Goal: Information Seeking & Learning: Check status

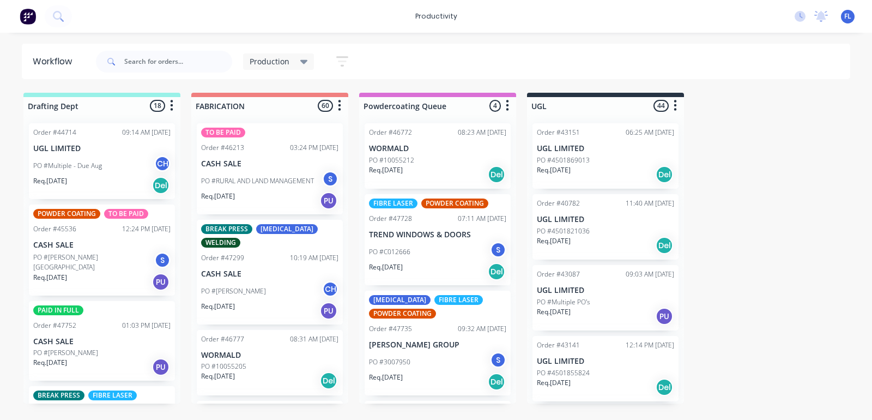
click at [266, 164] on p "CASH SALE" at bounding box center [269, 163] width 137 height 9
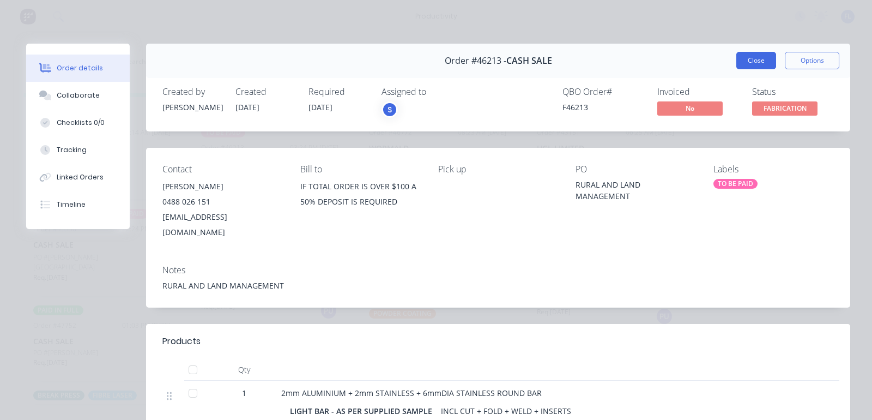
click at [745, 58] on button "Close" at bounding box center [757, 60] width 40 height 17
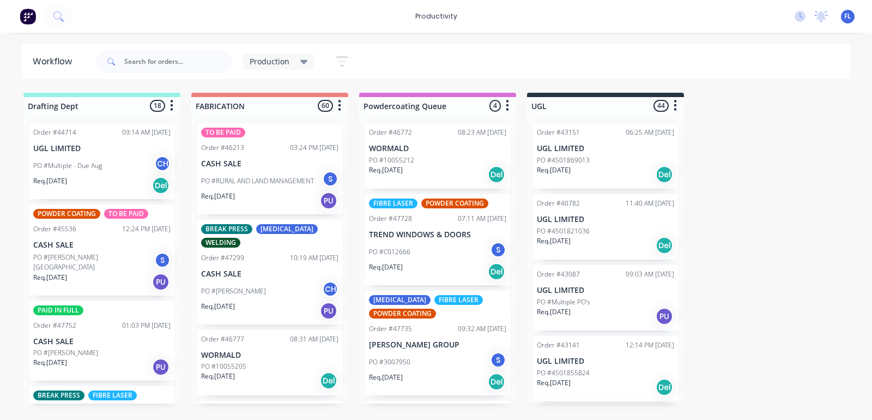
click at [280, 285] on div "PO #[PERSON_NAME] CH" at bounding box center [269, 291] width 137 height 21
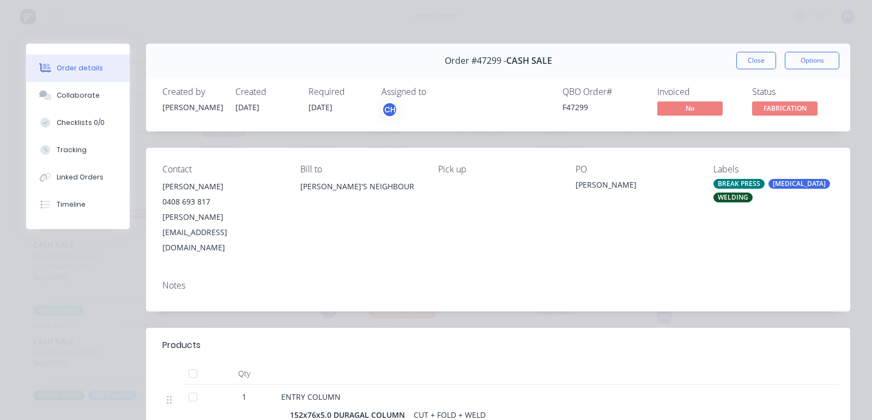
click at [742, 56] on button "Close" at bounding box center [757, 60] width 40 height 17
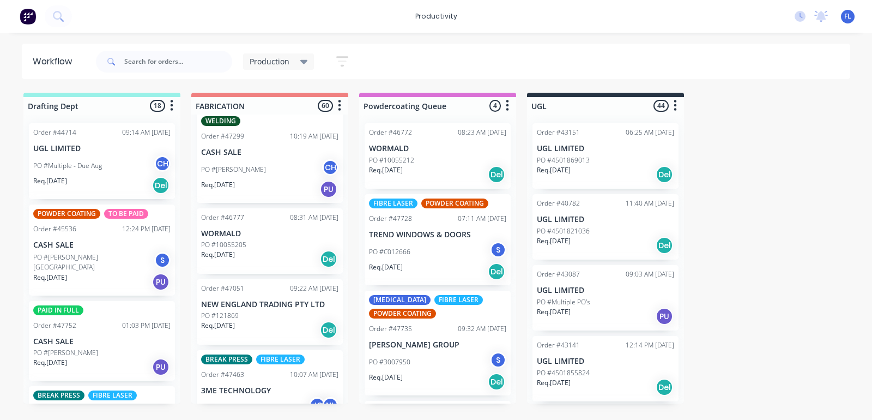
scroll to position [136, 0]
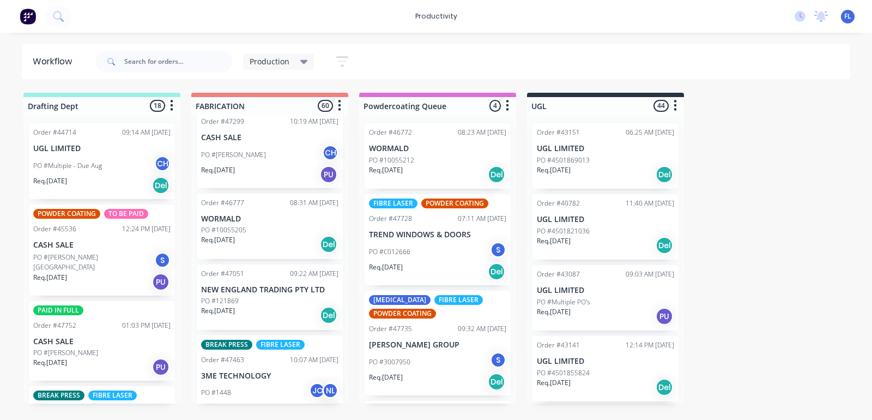
click at [233, 239] on p "Req. [DATE]" at bounding box center [218, 240] width 34 height 10
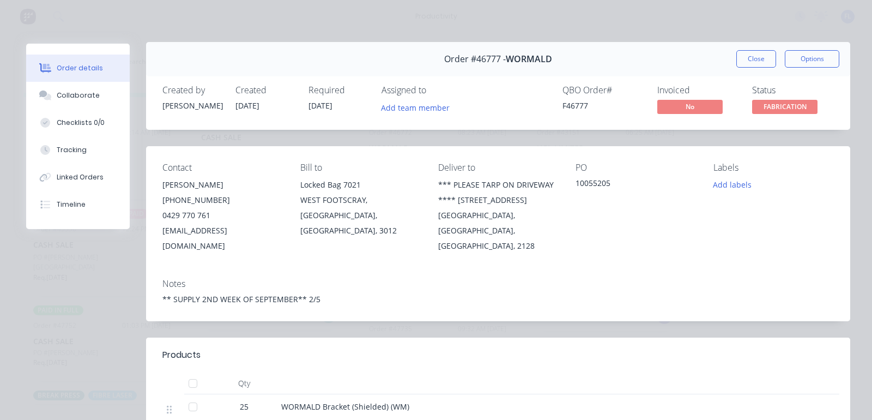
scroll to position [0, 0]
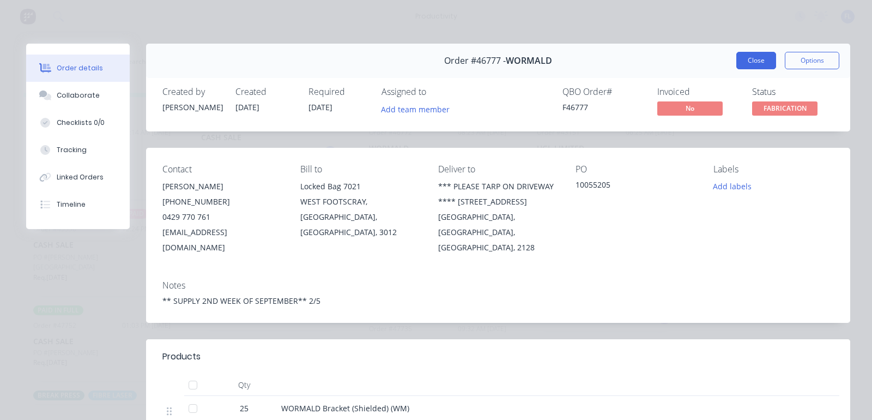
click at [737, 63] on button "Close" at bounding box center [757, 60] width 40 height 17
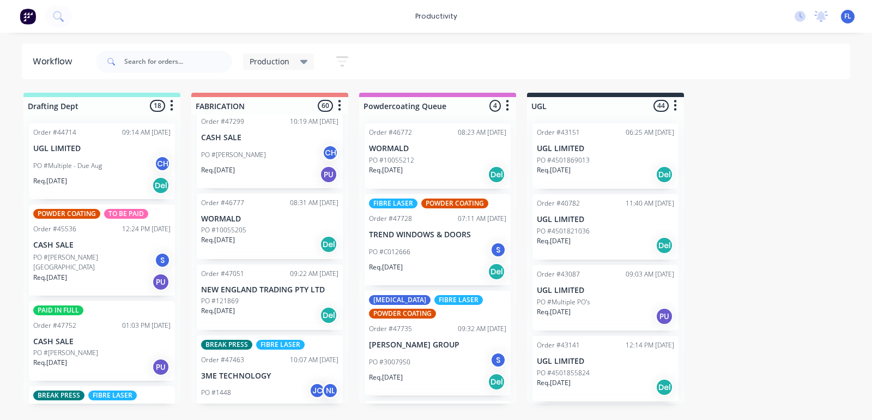
click at [238, 291] on p "NEW ENGLAND TRADING PTY LTD" at bounding box center [269, 289] width 137 height 9
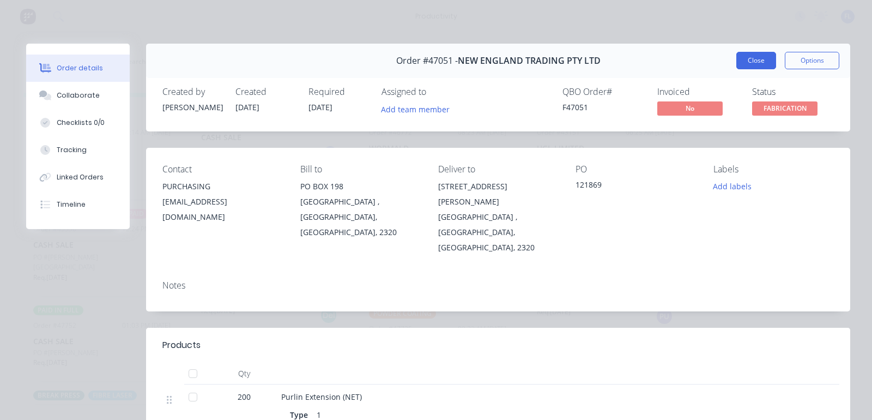
click at [737, 65] on button "Close" at bounding box center [757, 60] width 40 height 17
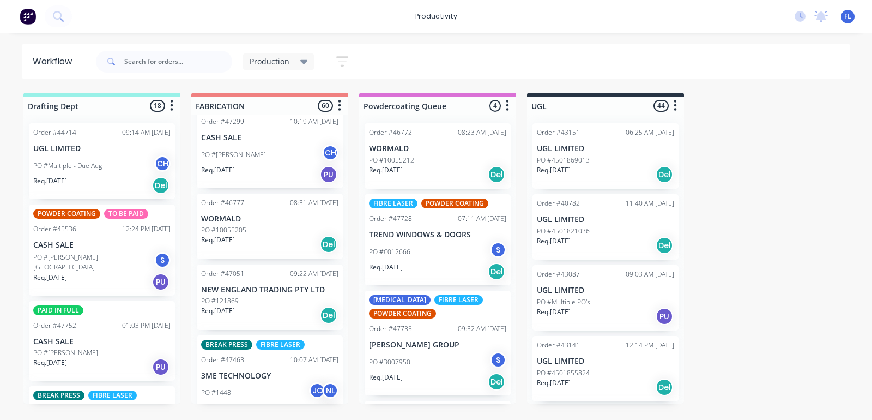
scroll to position [204, 0]
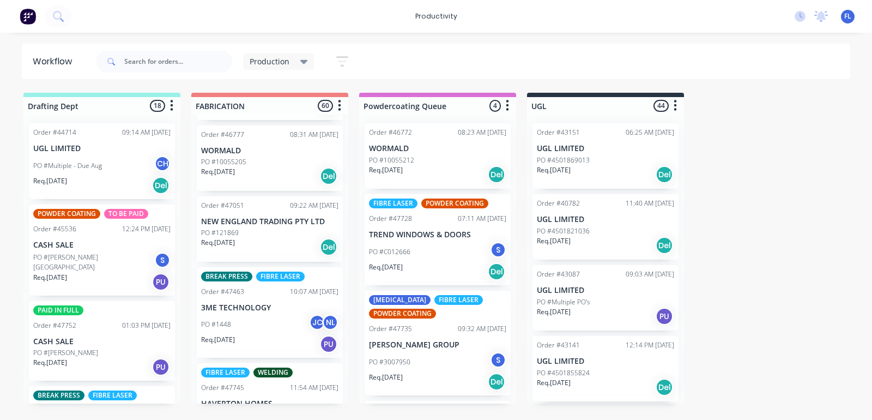
click at [266, 350] on div "Req. [DATE] PU" at bounding box center [269, 344] width 137 height 19
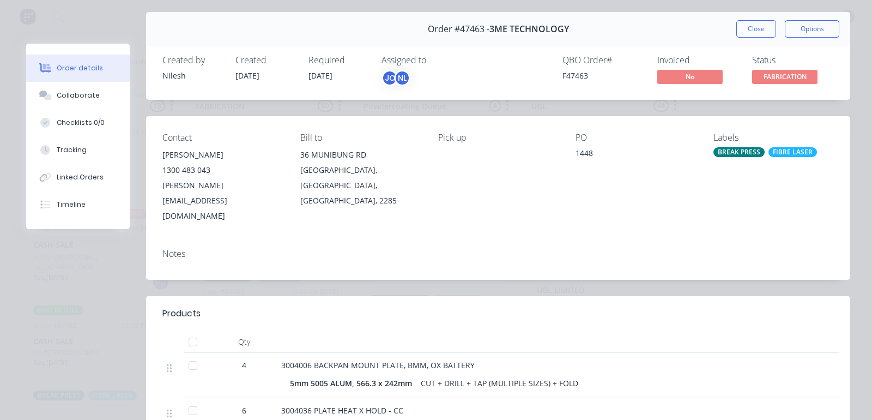
scroll to position [0, 0]
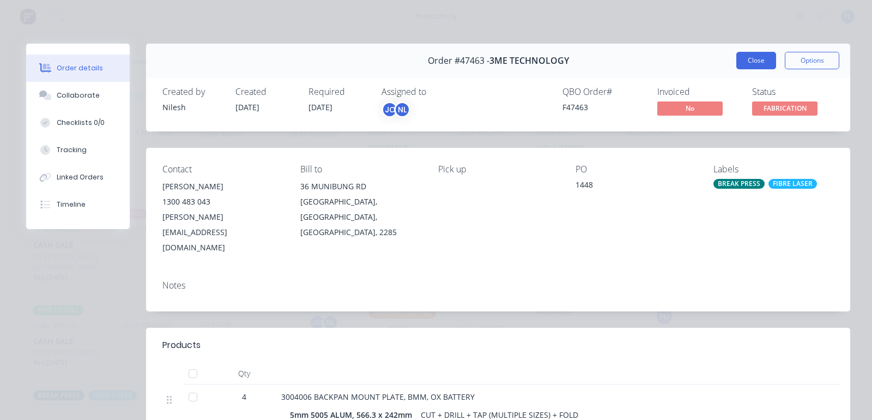
click at [737, 63] on button "Close" at bounding box center [757, 60] width 40 height 17
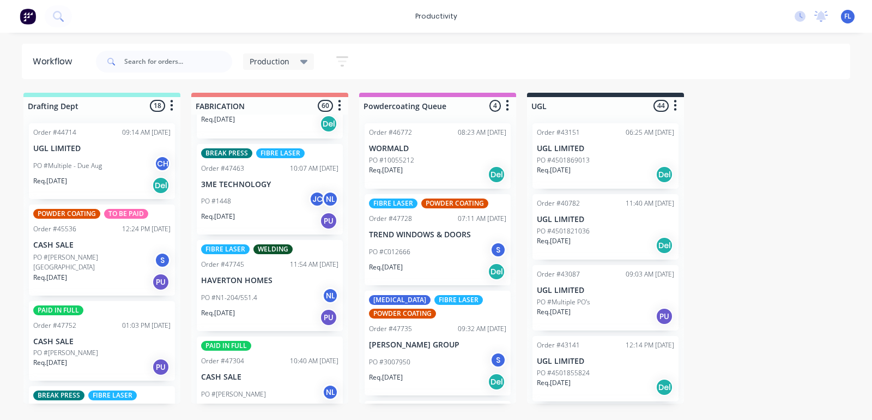
scroll to position [341, 0]
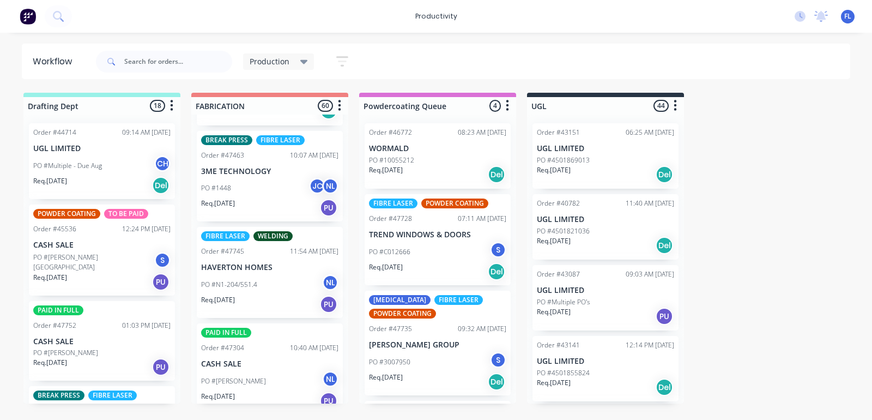
click at [254, 306] on div "Req. [DATE] PU" at bounding box center [269, 304] width 137 height 19
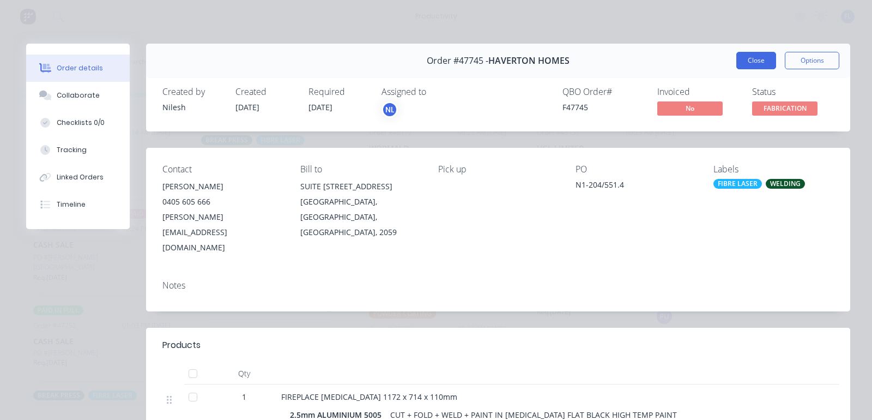
click at [737, 57] on button "Close" at bounding box center [757, 60] width 40 height 17
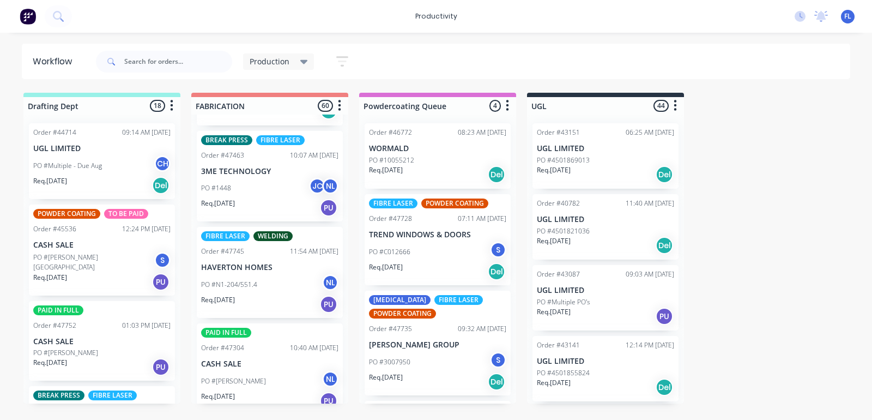
click at [274, 379] on div "PO #[PERSON_NAME] NL" at bounding box center [269, 381] width 137 height 21
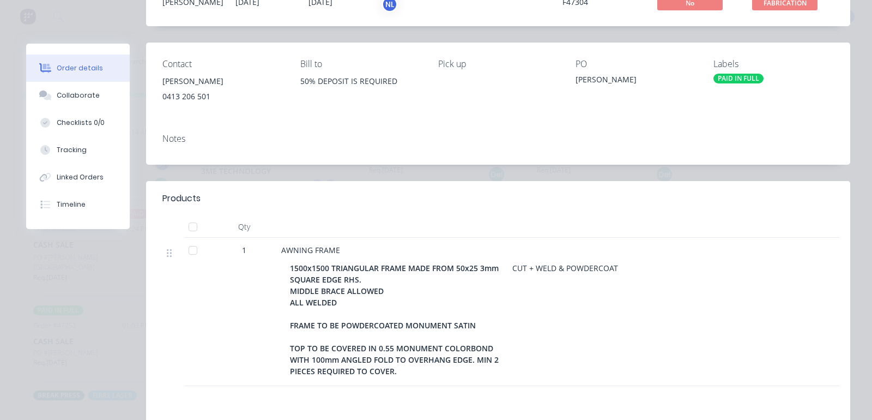
scroll to position [136, 0]
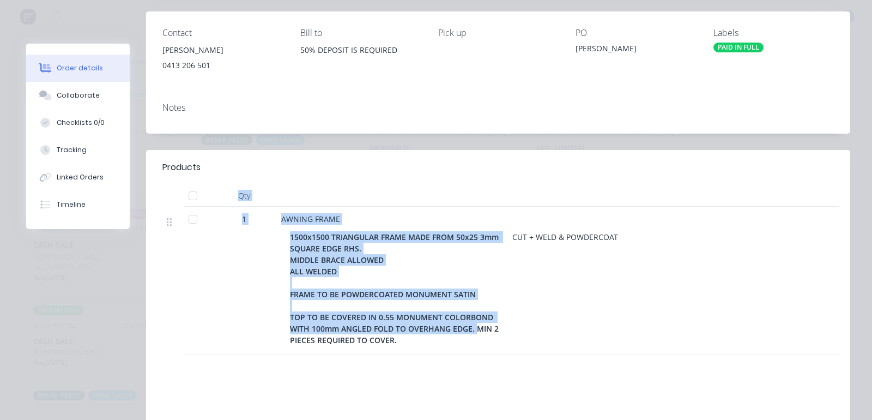
drag, startPoint x: 262, startPoint y: 178, endPoint x: 475, endPoint y: 326, distance: 259.1
click at [475, 326] on div "Products Qty 1 AWNING FRAME 1500x1500 TRIANGULAR FRAME MADE FROM 50x25 3mm SQUA…" at bounding box center [498, 252] width 704 height 205
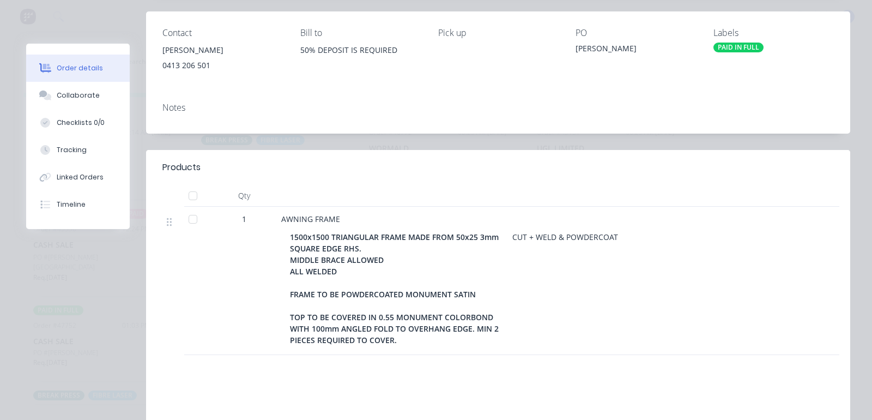
click at [600, 279] on div "1500x1500 TRIANGULAR FRAME MADE FROM 50x25 3mm SQUARE EDGE RHS. MIDDLE BRACE AL…" at bounding box center [549, 288] width 519 height 119
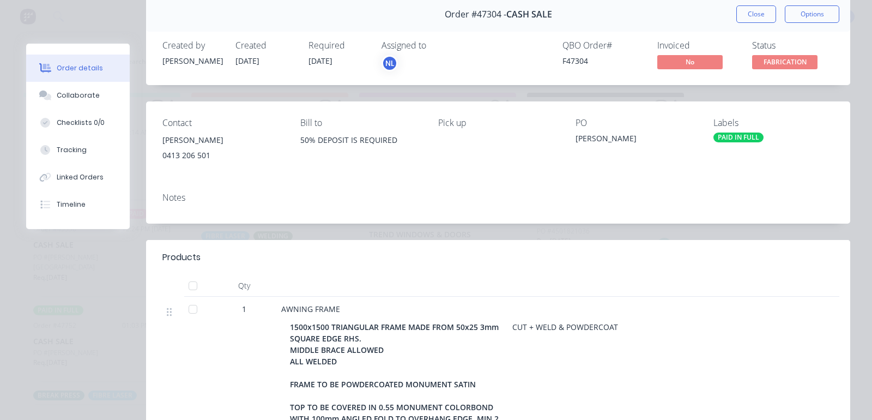
scroll to position [0, 0]
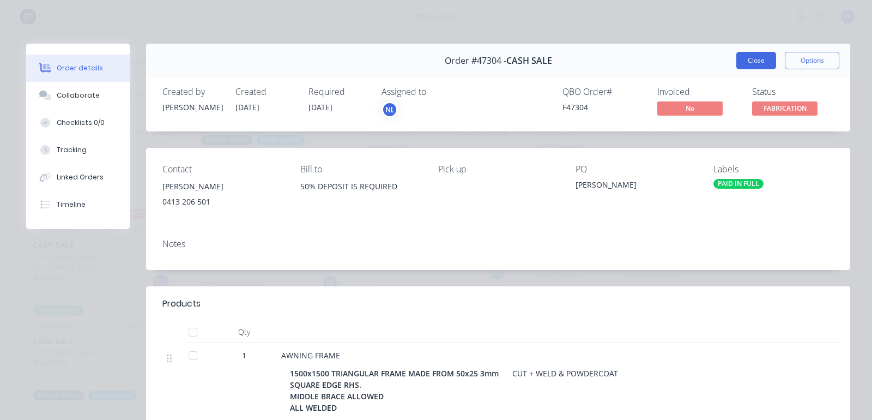
click at [737, 64] on button "Close" at bounding box center [757, 60] width 40 height 17
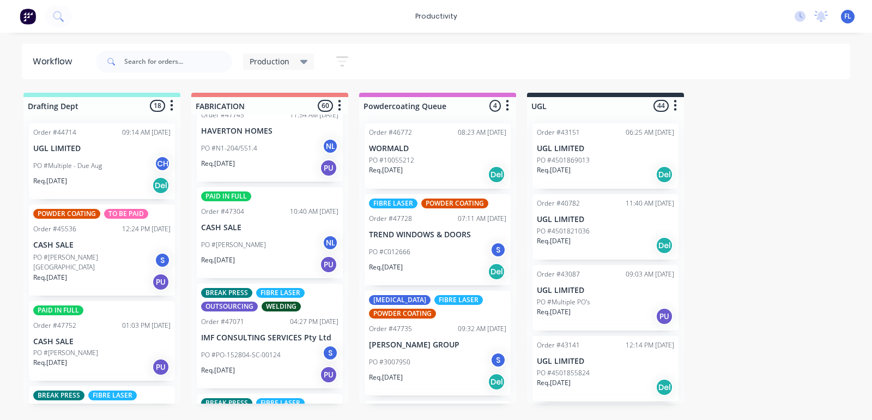
scroll to position [545, 0]
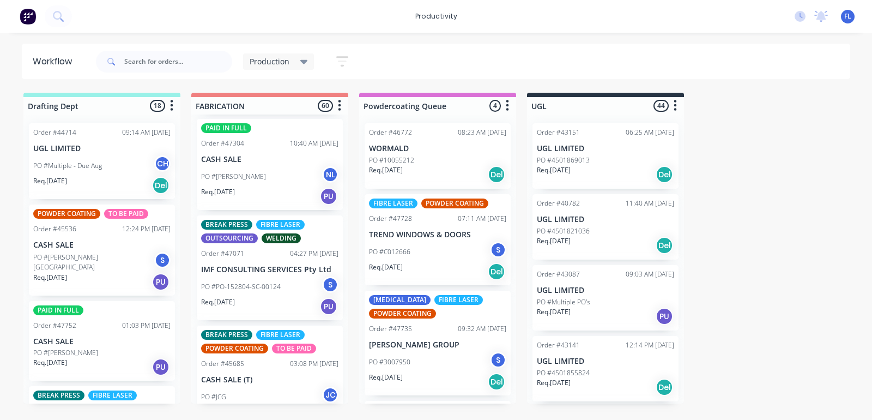
click at [245, 303] on div "Req. [DATE] PU" at bounding box center [269, 306] width 137 height 19
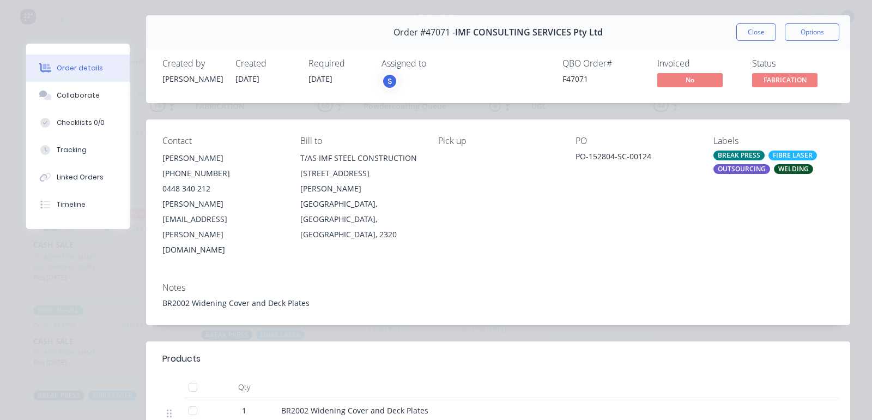
scroll to position [0, 0]
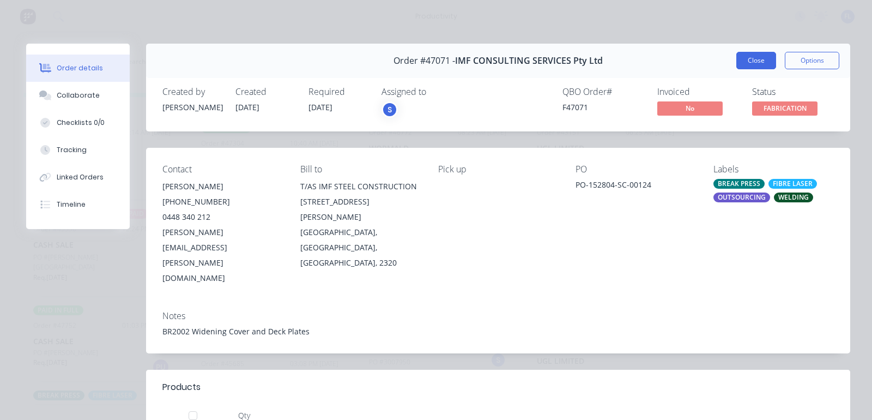
click at [751, 58] on button "Close" at bounding box center [757, 60] width 40 height 17
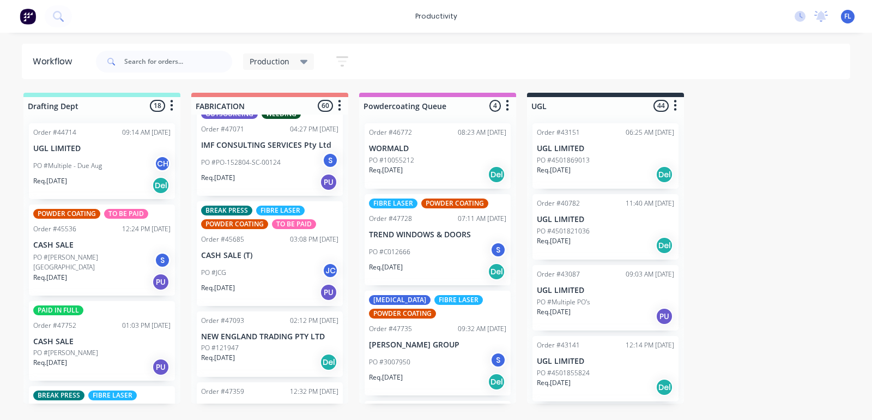
scroll to position [682, 0]
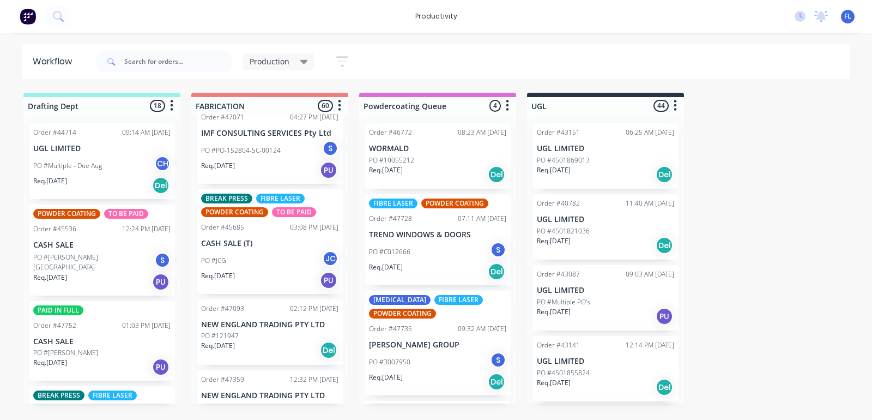
click at [259, 274] on div "Req. [DATE] PU" at bounding box center [269, 280] width 137 height 19
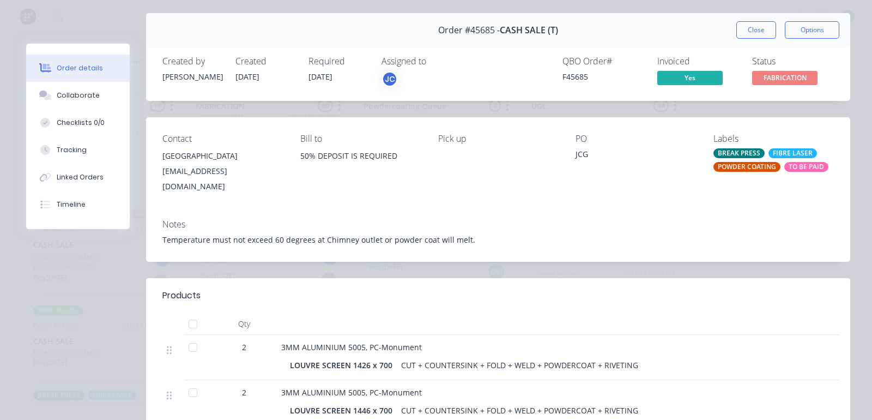
scroll to position [0, 0]
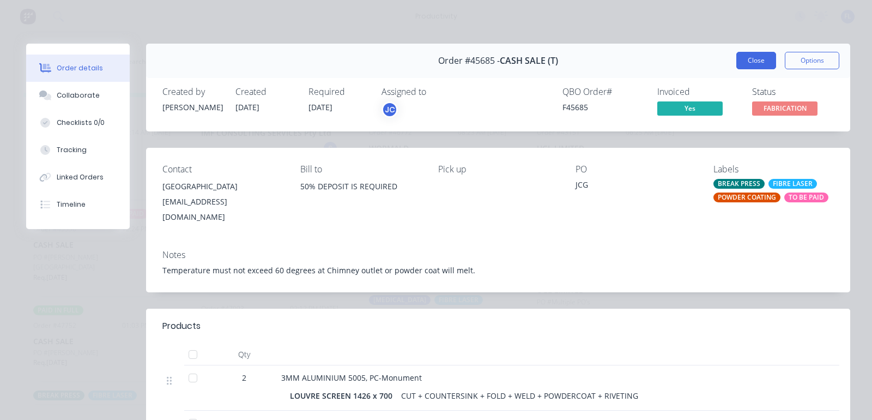
click at [738, 58] on button "Close" at bounding box center [757, 60] width 40 height 17
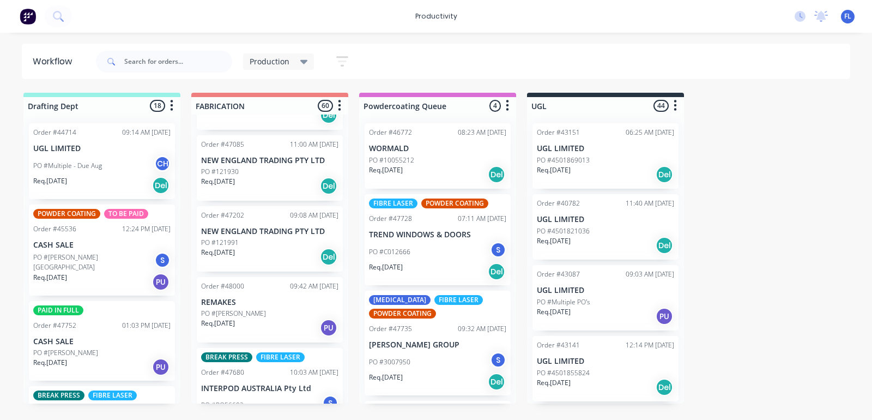
scroll to position [1091, 0]
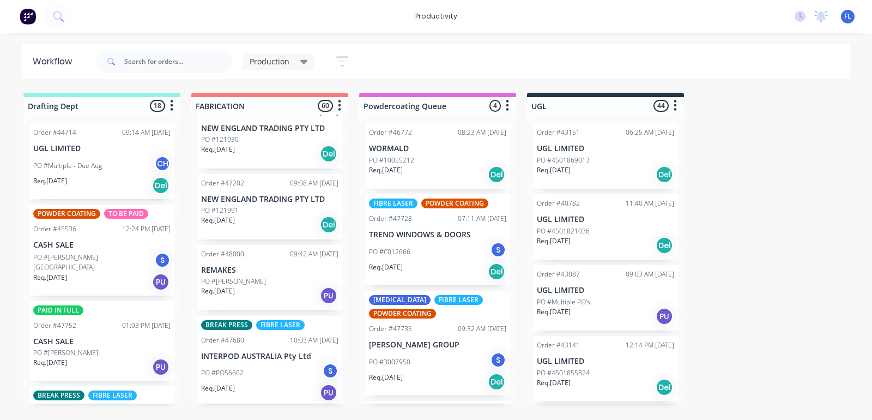
click at [267, 289] on div "Req. [DATE] PU" at bounding box center [269, 295] width 137 height 19
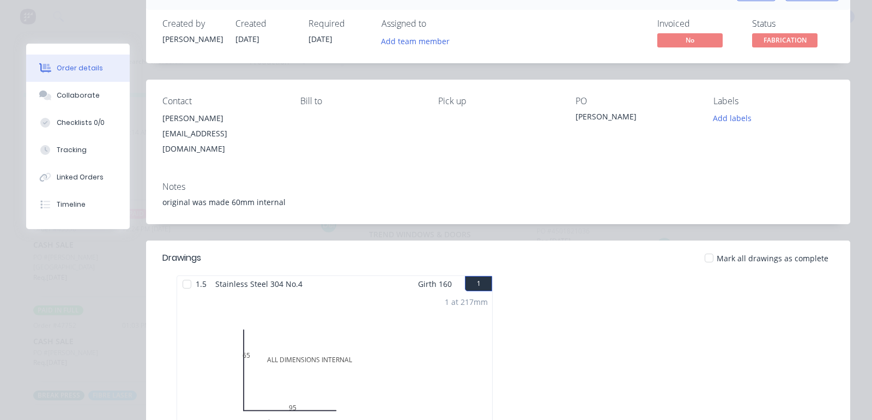
scroll to position [0, 0]
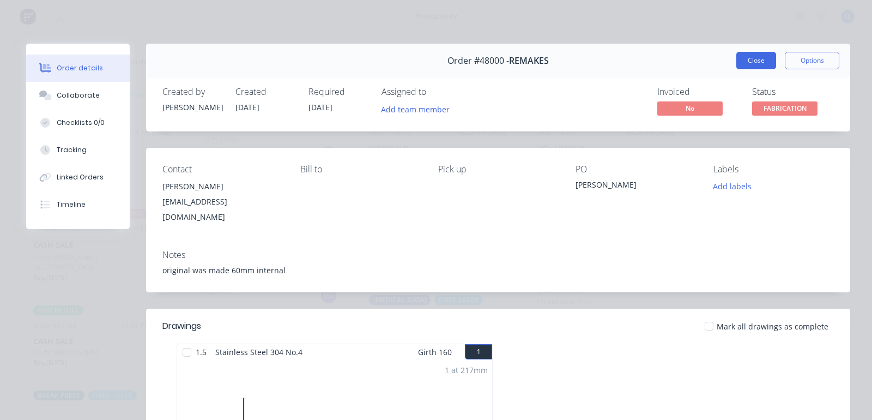
click at [756, 55] on button "Close" at bounding box center [757, 60] width 40 height 17
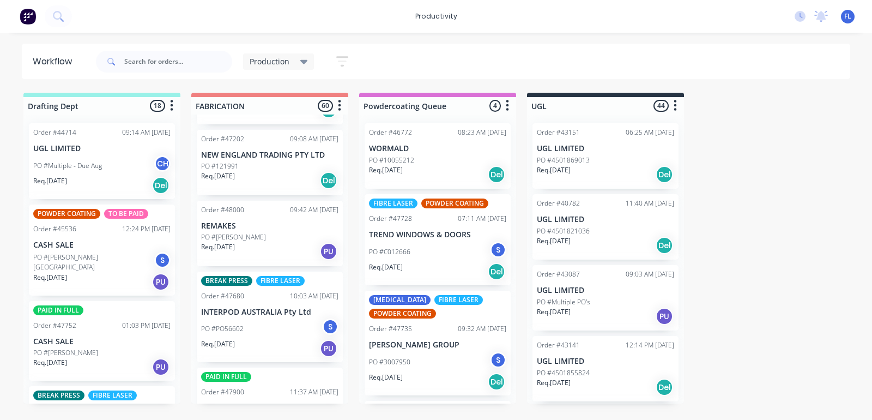
scroll to position [1159, 0]
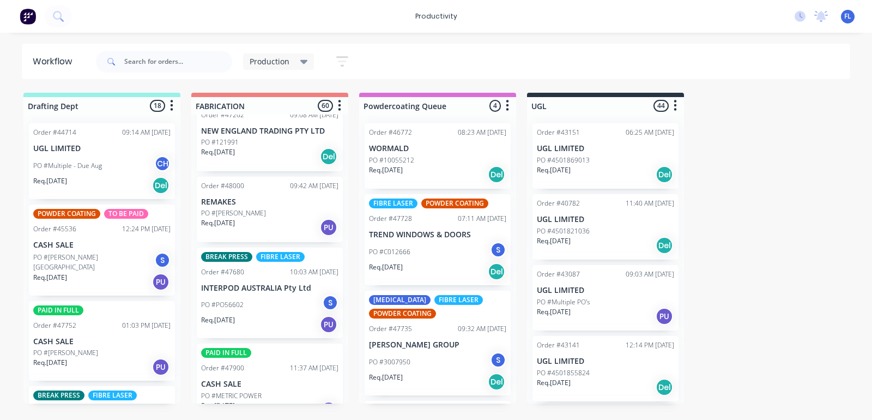
click at [267, 292] on p "INTERPOD AUSTRALIA Pty Ltd" at bounding box center [269, 288] width 137 height 9
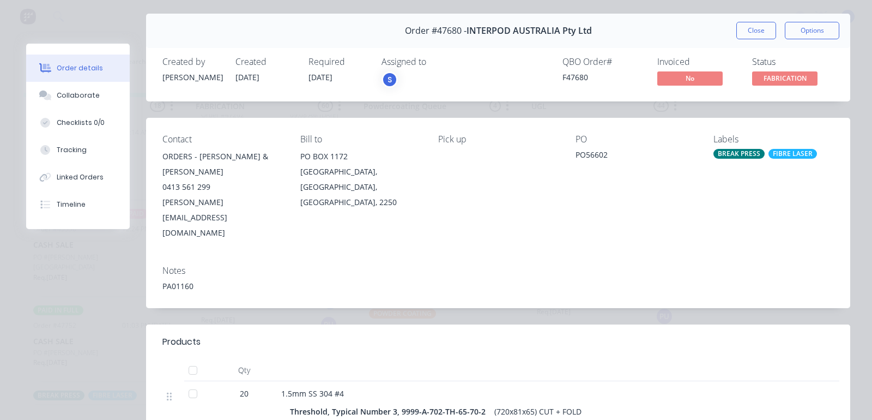
scroll to position [0, 0]
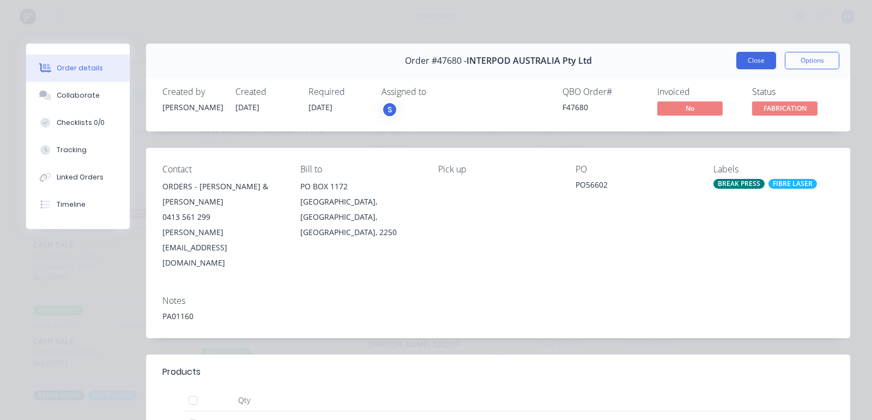
click at [737, 61] on button "Close" at bounding box center [757, 60] width 40 height 17
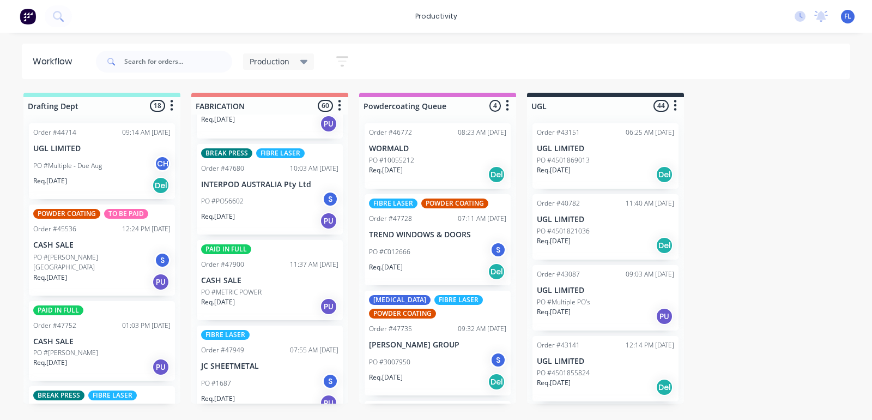
scroll to position [1295, 0]
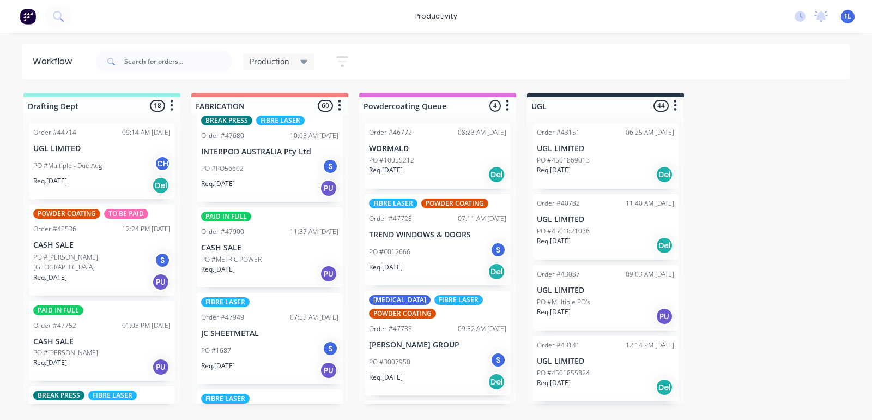
click at [218, 261] on p "PO #METRIC POWER" at bounding box center [231, 260] width 61 height 10
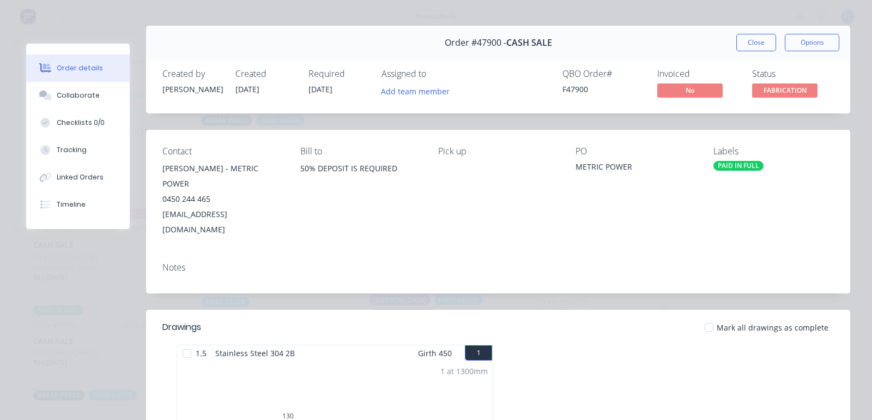
scroll to position [0, 0]
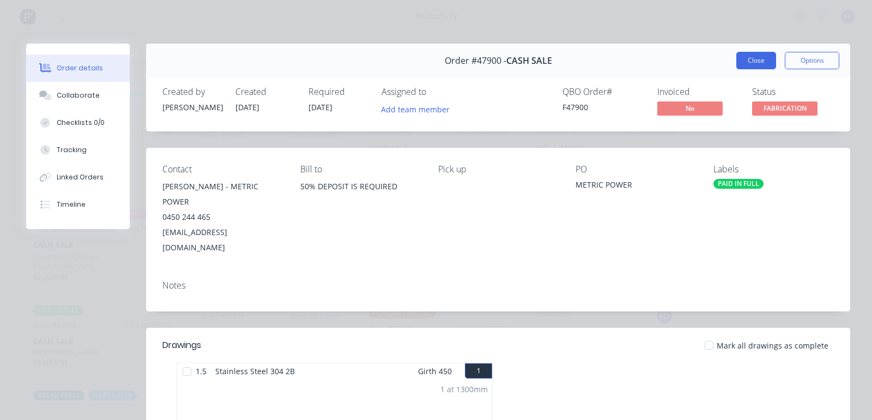
click at [756, 63] on button "Close" at bounding box center [757, 60] width 40 height 17
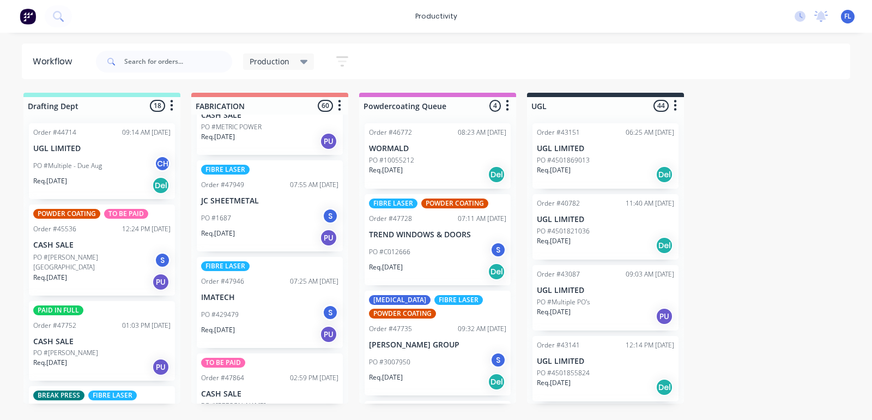
scroll to position [1431, 0]
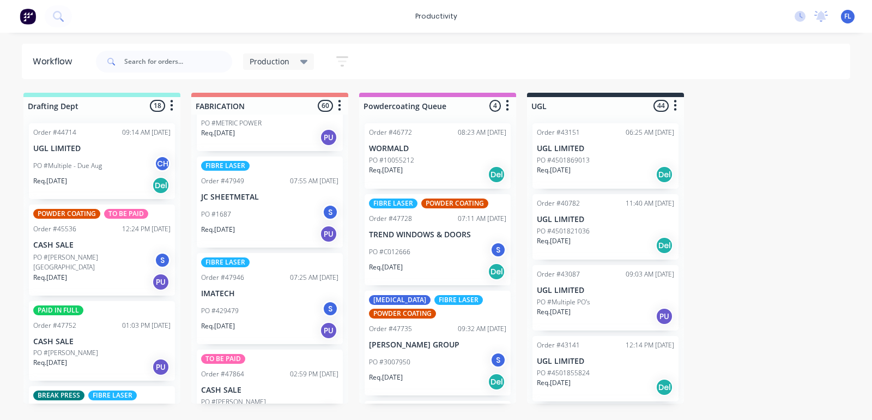
click at [235, 225] on p "Req. [DATE]" at bounding box center [218, 230] width 34 height 10
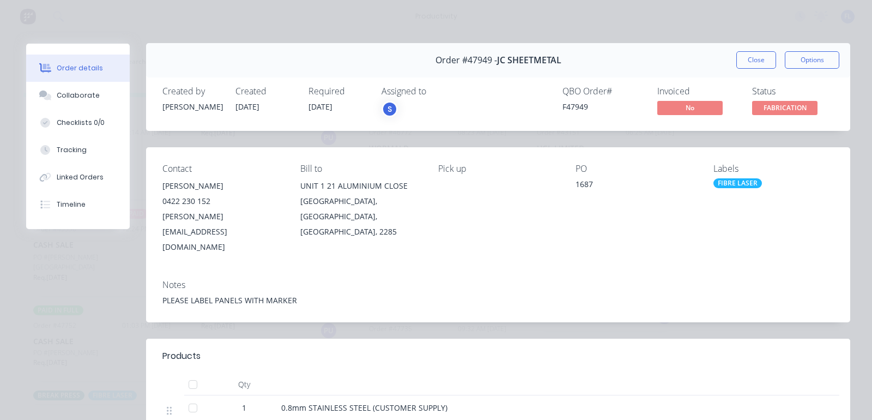
scroll to position [0, 0]
click at [742, 53] on button "Close" at bounding box center [757, 60] width 40 height 17
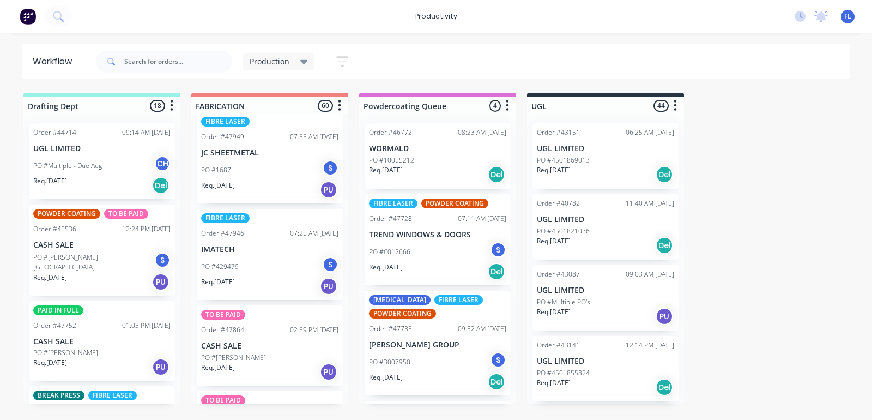
scroll to position [1499, 0]
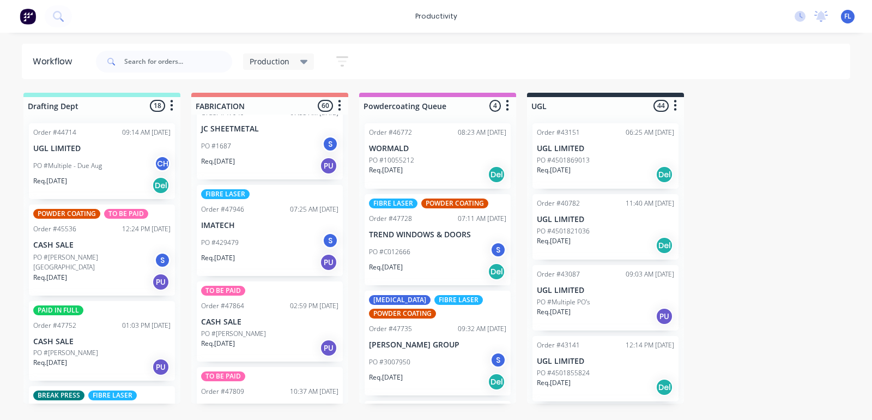
click at [263, 228] on p "IMATECH" at bounding box center [269, 225] width 137 height 9
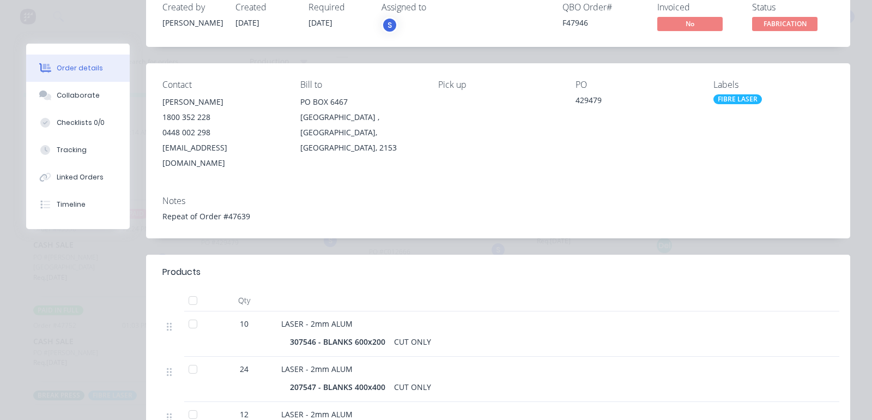
scroll to position [0, 0]
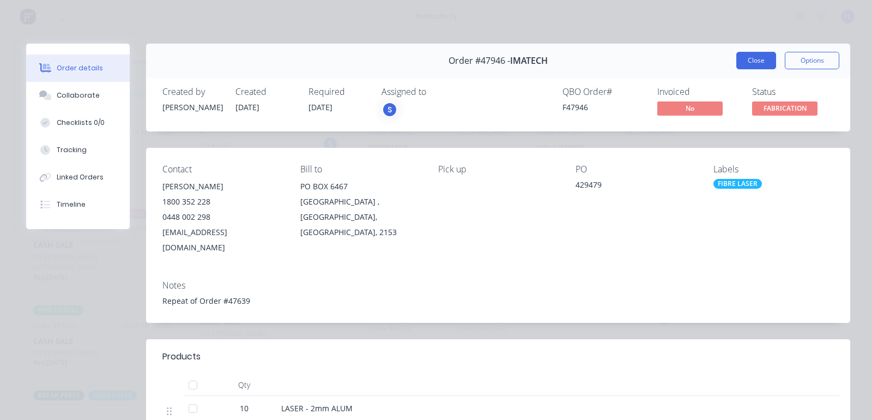
click at [752, 53] on button "Close" at bounding box center [757, 60] width 40 height 17
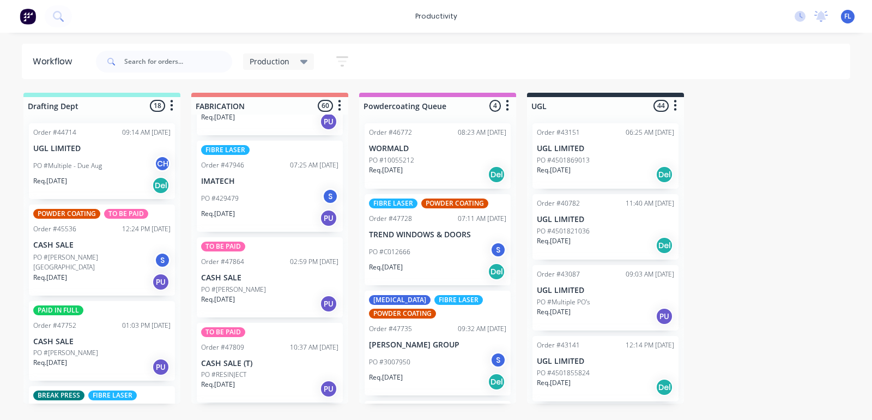
scroll to position [1568, 0]
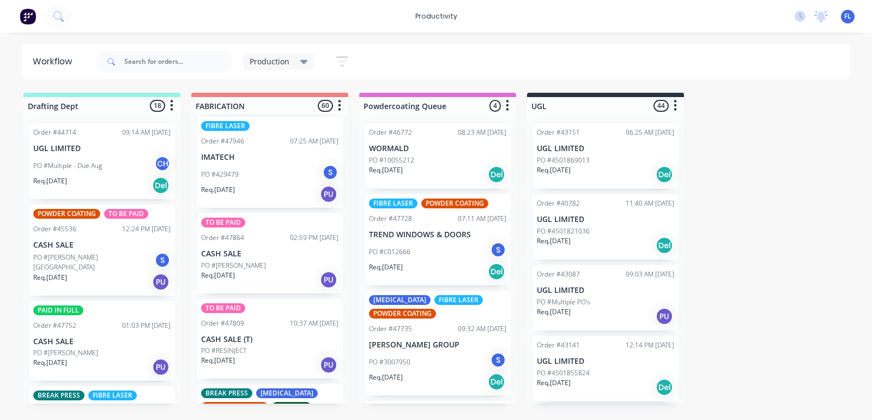
click at [261, 287] on div "Req. [DATE] PU" at bounding box center [269, 279] width 137 height 19
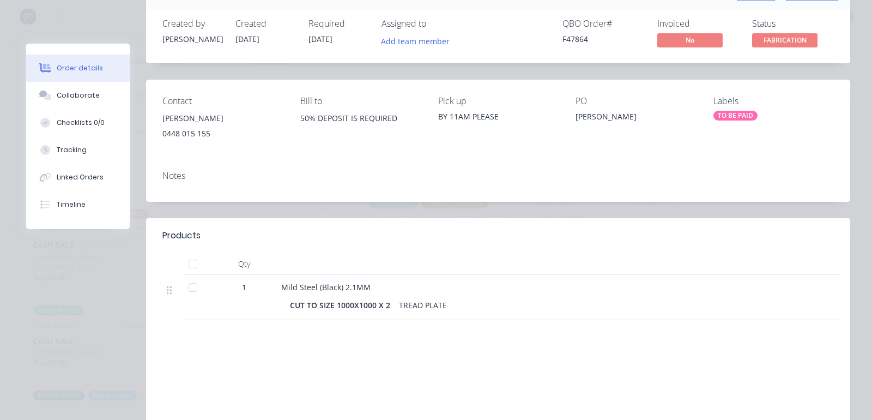
scroll to position [0, 0]
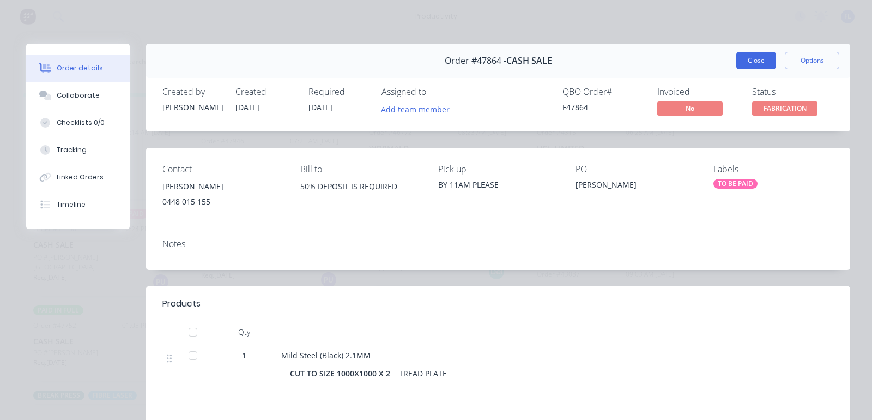
click at [742, 61] on button "Close" at bounding box center [757, 60] width 40 height 17
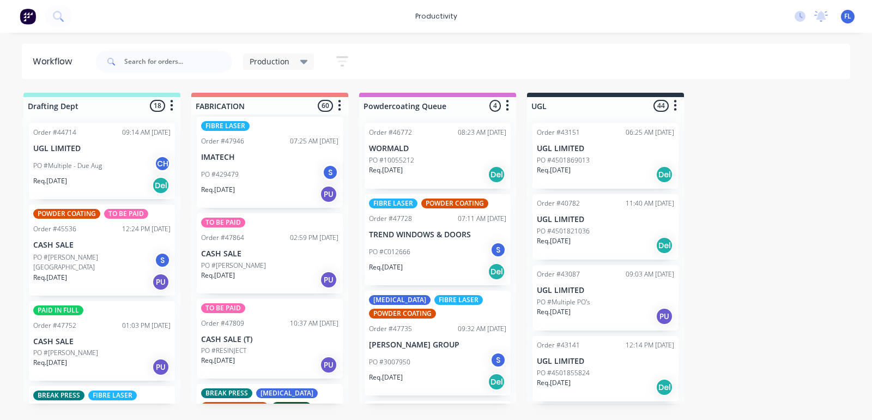
scroll to position [1636, 0]
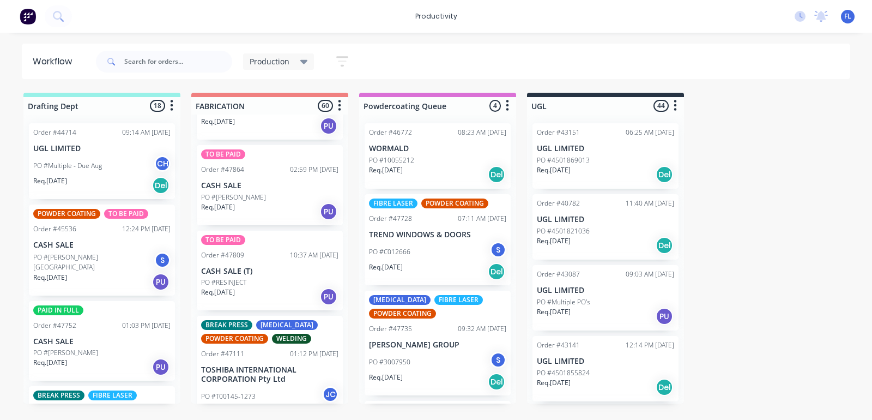
click at [246, 280] on p "PO #RESINJECT" at bounding box center [223, 283] width 45 height 10
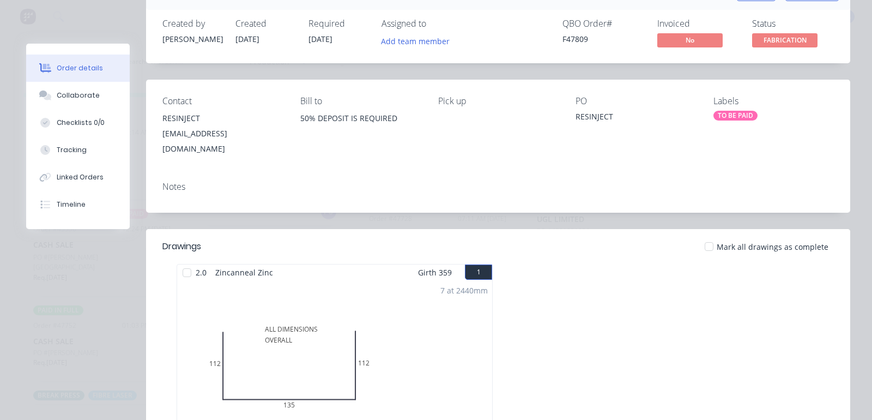
scroll to position [0, 0]
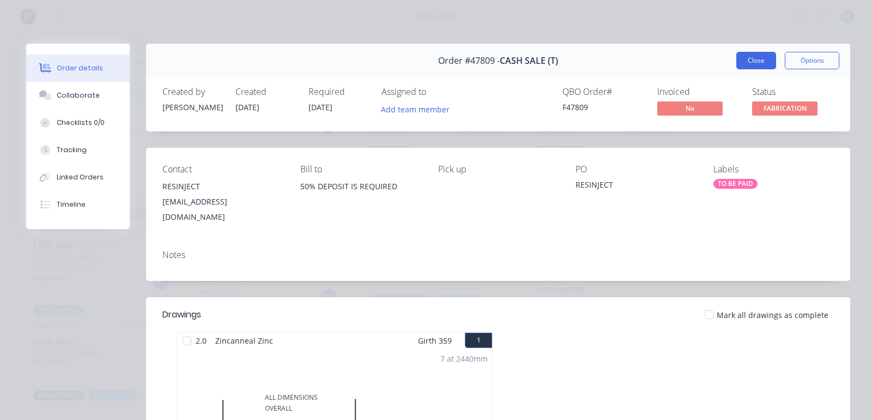
click at [753, 61] on button "Close" at bounding box center [757, 60] width 40 height 17
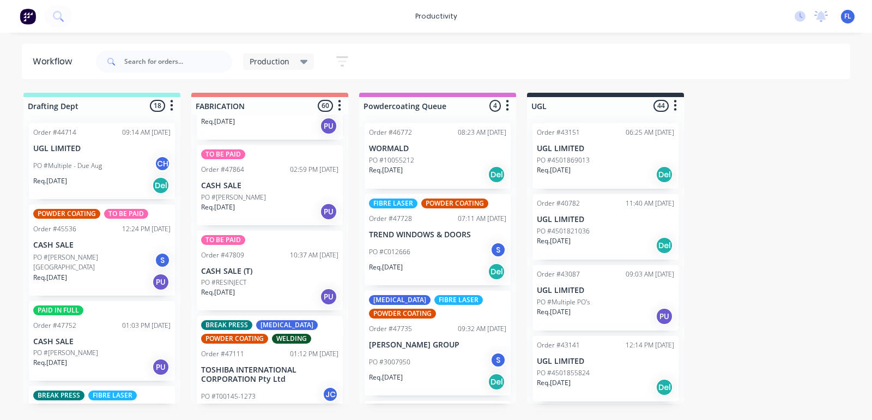
click at [226, 379] on p "TOSHIBA INTERNATIONAL CORPORATION Pty Ltd" at bounding box center [269, 374] width 137 height 19
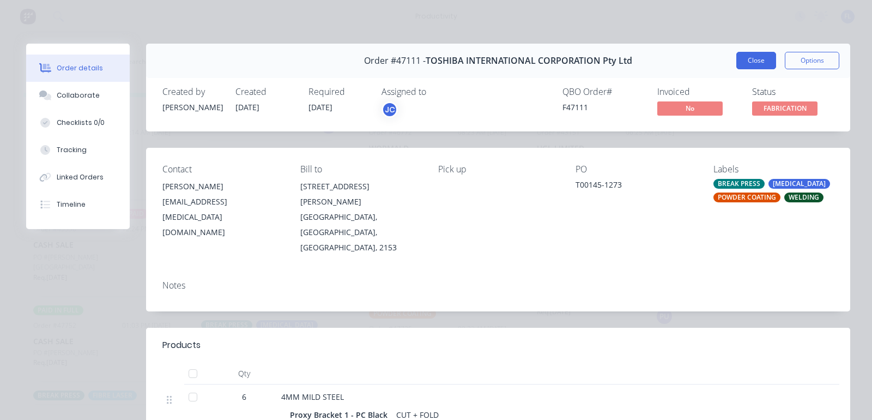
click at [737, 64] on button "Close" at bounding box center [757, 60] width 40 height 17
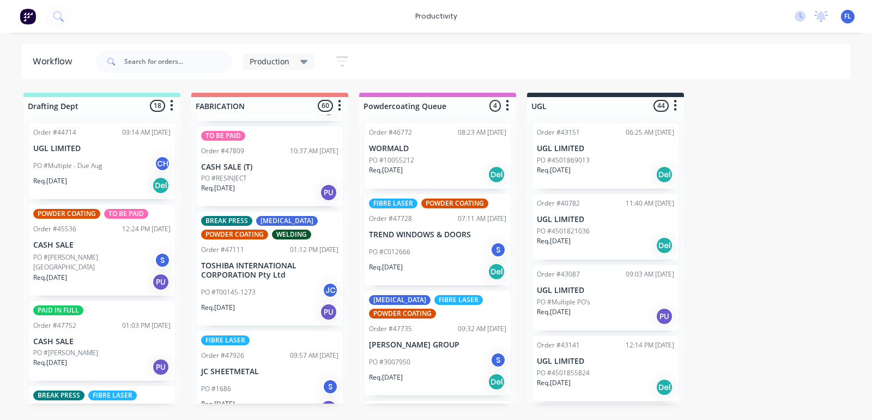
scroll to position [1772, 0]
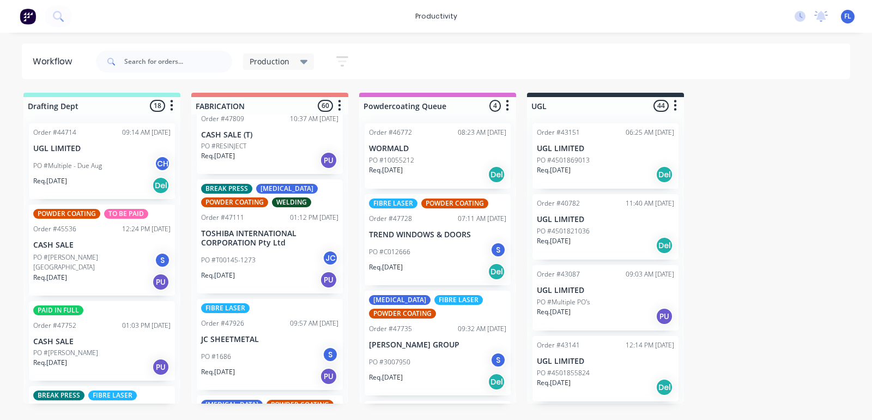
click at [238, 333] on div "FIBRE LASER Order #47926 09:57 AM [DATE] JC SHEETMETAL PO #1686 S Req. [DATE] PU" at bounding box center [270, 344] width 146 height 91
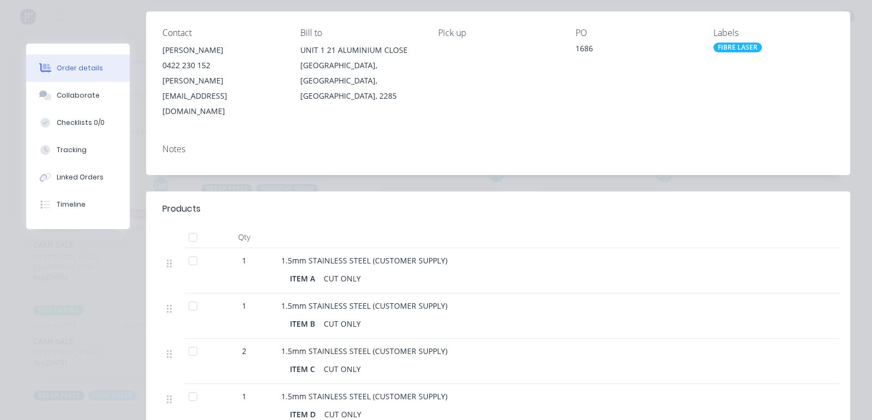
scroll to position [0, 0]
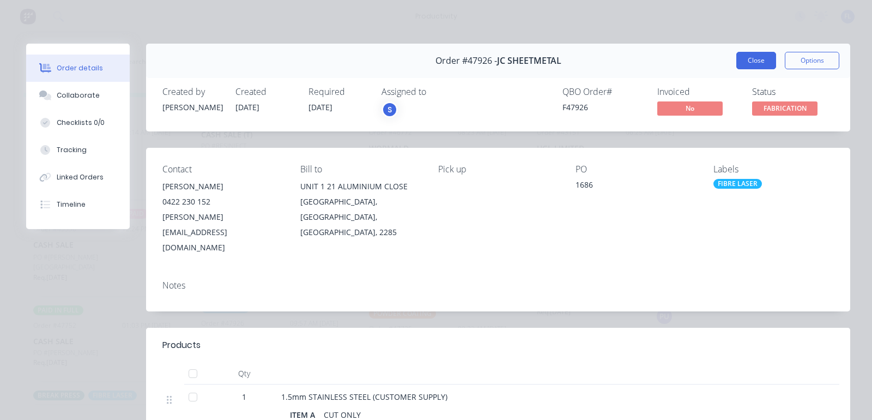
click at [739, 60] on button "Close" at bounding box center [757, 60] width 40 height 17
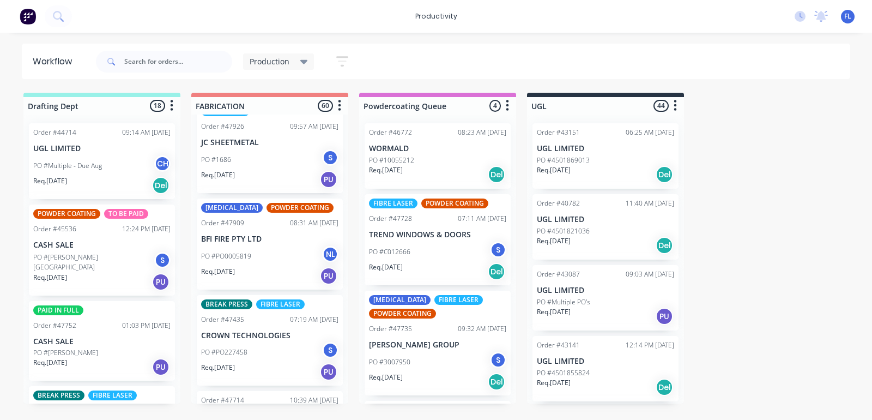
scroll to position [1977, 0]
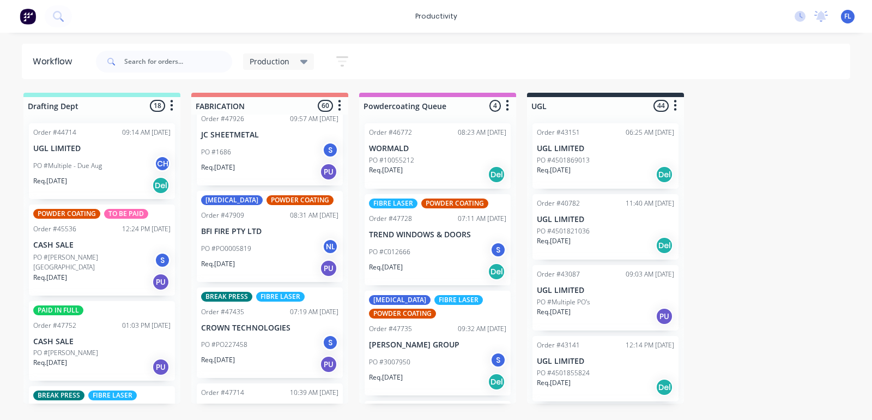
click at [272, 262] on div "Req. [DATE] PU" at bounding box center [269, 268] width 137 height 19
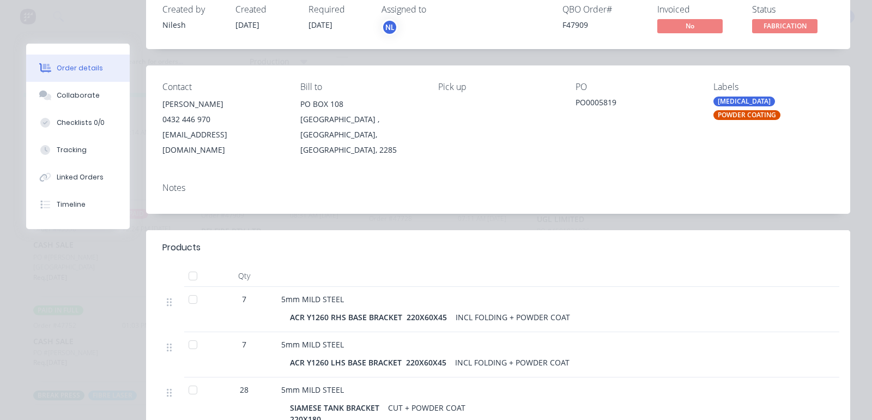
scroll to position [0, 0]
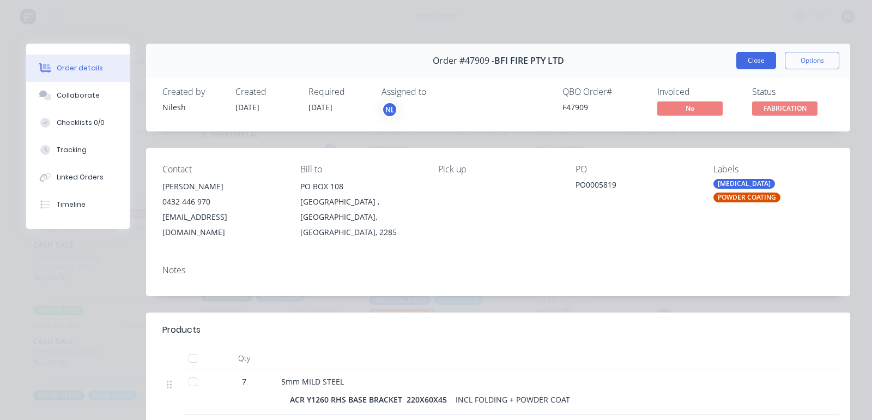
click at [737, 63] on button "Close" at bounding box center [757, 60] width 40 height 17
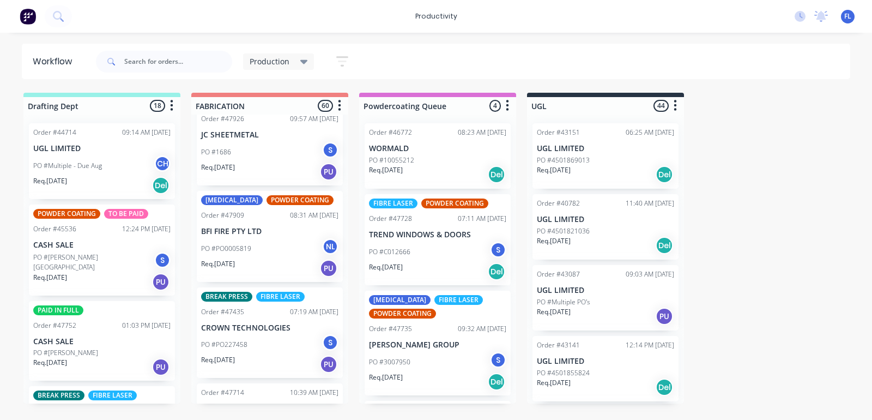
click at [255, 341] on div "PO #PO227458 S" at bounding box center [269, 344] width 137 height 21
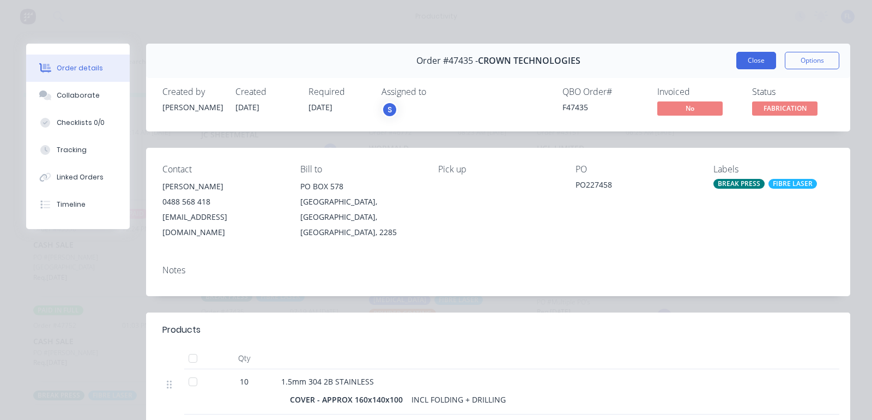
click at [748, 64] on button "Close" at bounding box center [757, 60] width 40 height 17
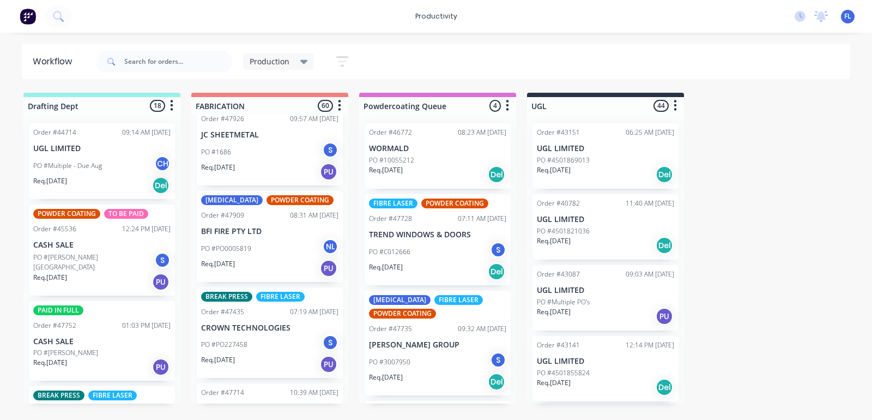
scroll to position [2181, 0]
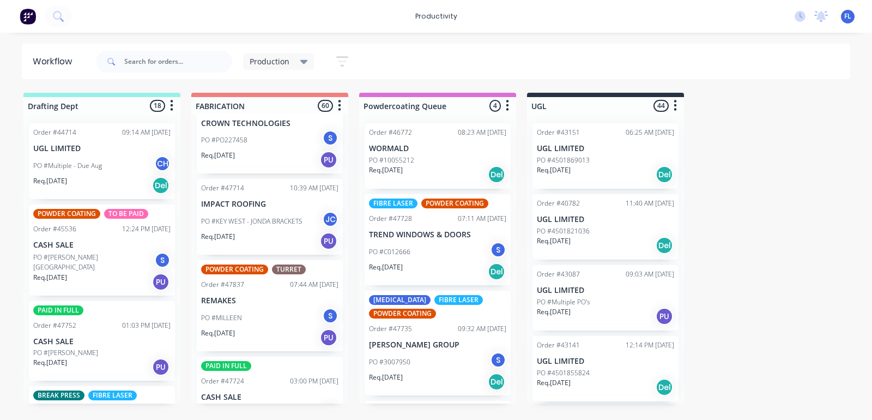
click at [256, 216] on p "PO #KEY WEST - JONDA BRACKETS" at bounding box center [251, 221] width 101 height 10
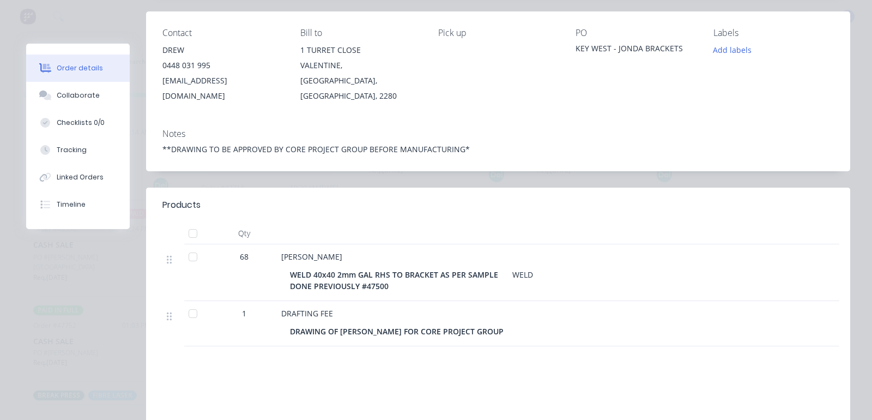
scroll to position [0, 0]
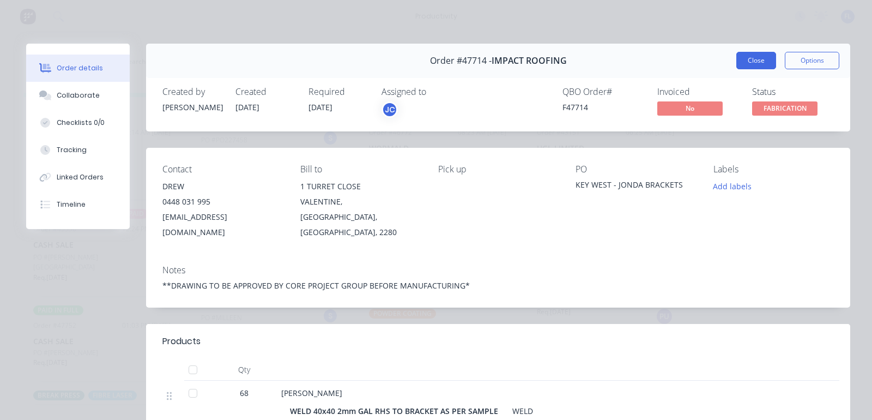
click at [758, 63] on button "Close" at bounding box center [757, 60] width 40 height 17
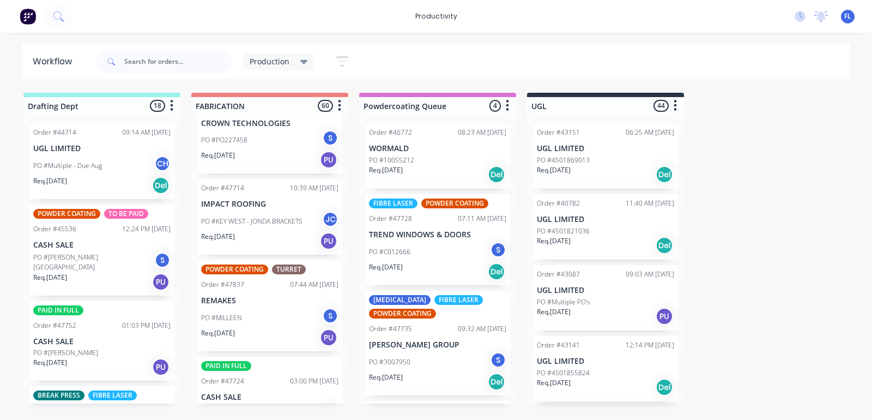
click at [234, 328] on p "Req. [DATE]" at bounding box center [218, 333] width 34 height 10
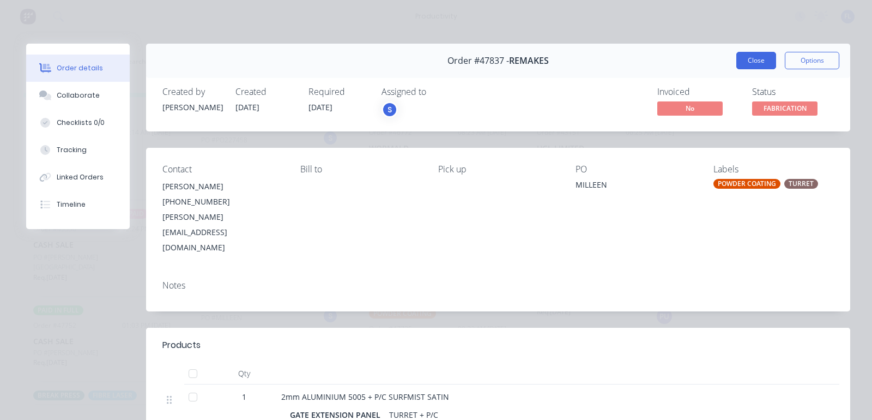
click at [737, 53] on button "Close" at bounding box center [757, 60] width 40 height 17
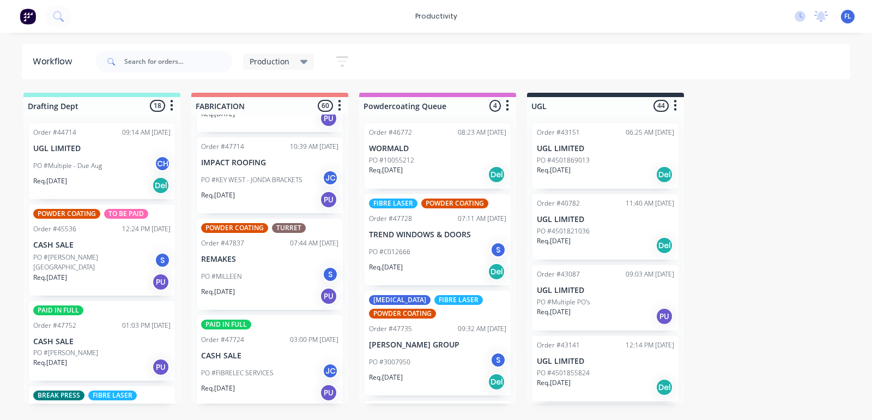
scroll to position [2317, 0]
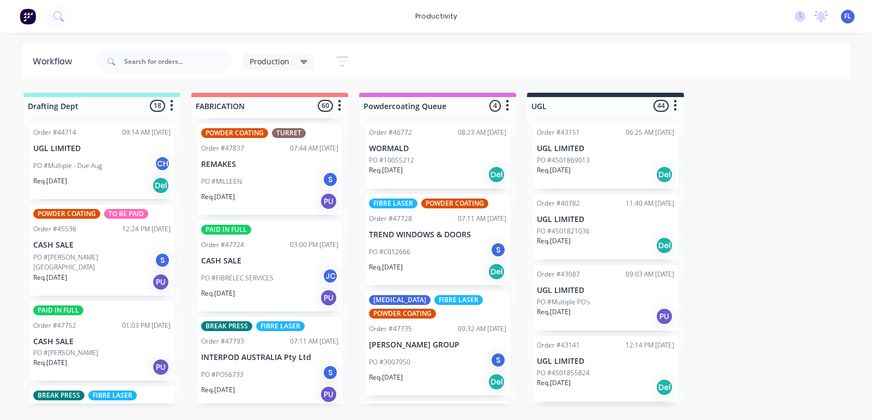
click at [264, 297] on div "Req. [DATE] PU" at bounding box center [269, 297] width 137 height 19
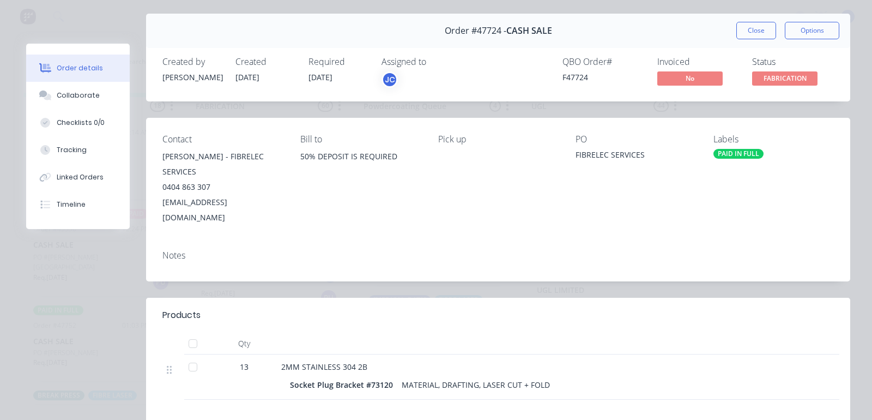
scroll to position [0, 0]
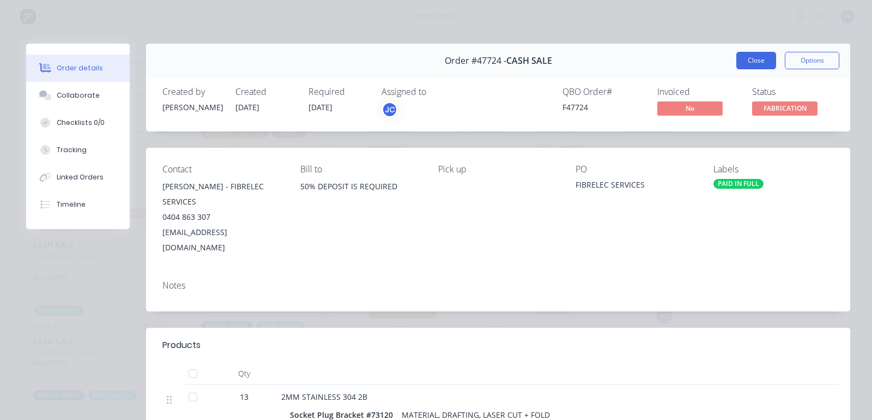
click at [740, 67] on button "Close" at bounding box center [757, 60] width 40 height 17
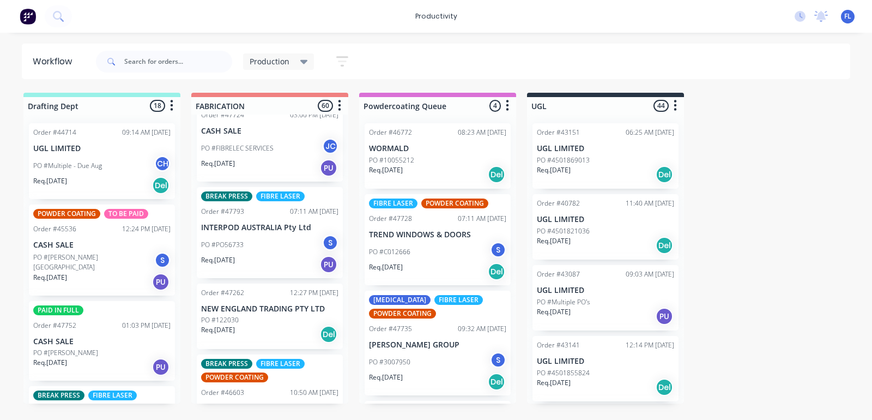
scroll to position [2454, 0]
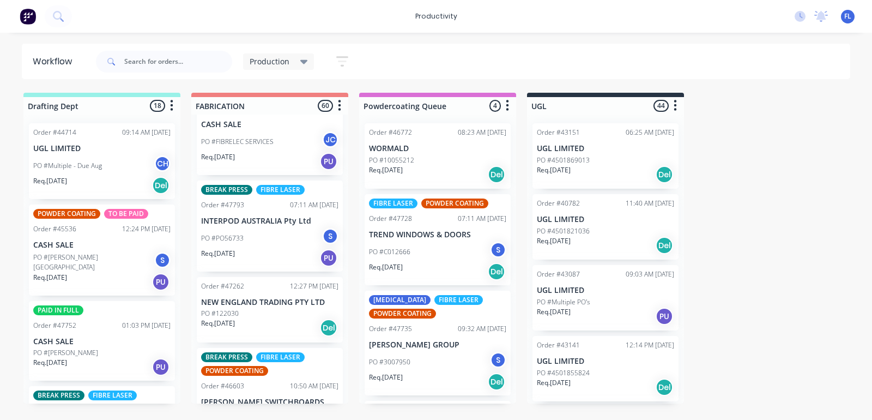
click at [254, 245] on div "PO #PO56733 S" at bounding box center [269, 238] width 137 height 21
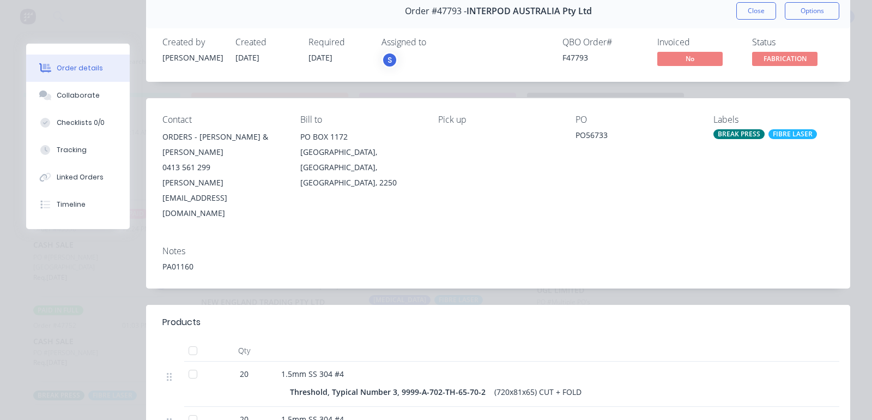
scroll to position [0, 0]
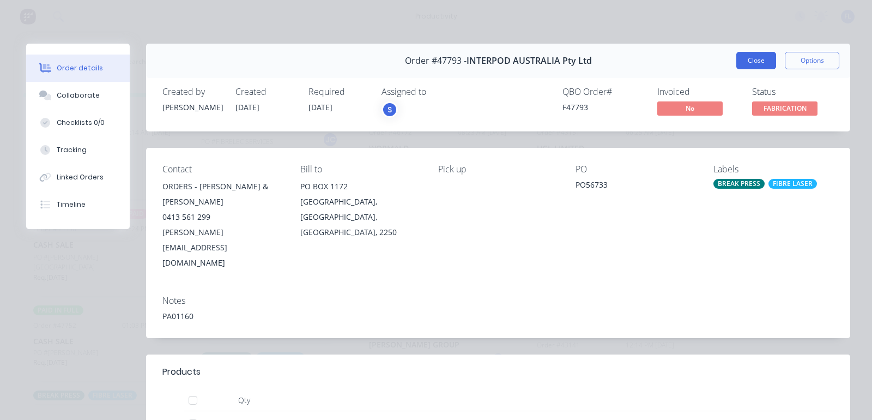
click at [737, 64] on button "Close" at bounding box center [757, 60] width 40 height 17
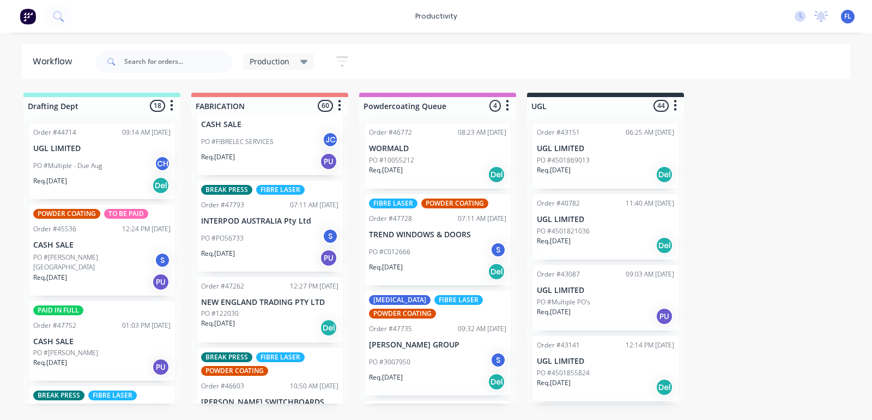
click at [288, 315] on div "PO #122030" at bounding box center [269, 314] width 137 height 10
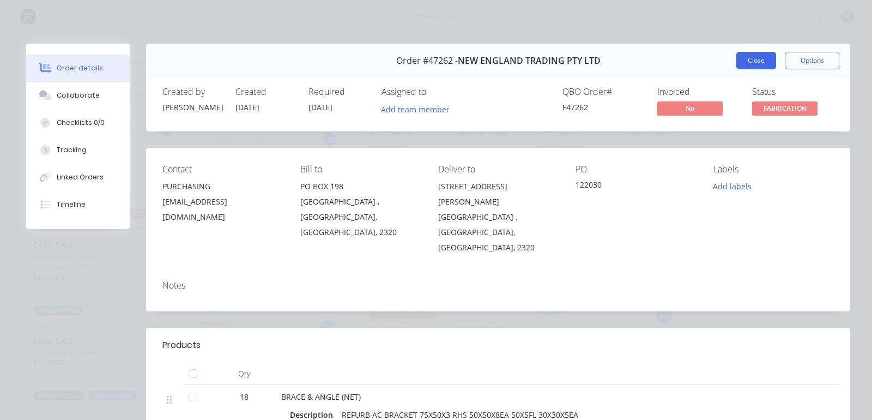
click at [737, 63] on button "Close" at bounding box center [757, 60] width 40 height 17
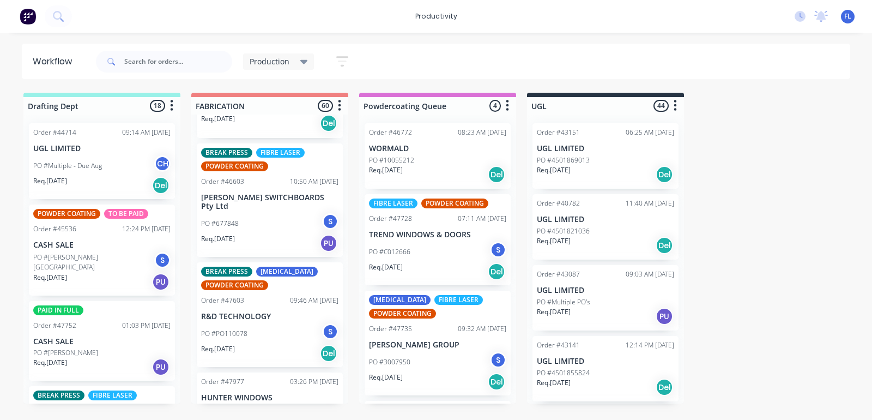
scroll to position [2590, 0]
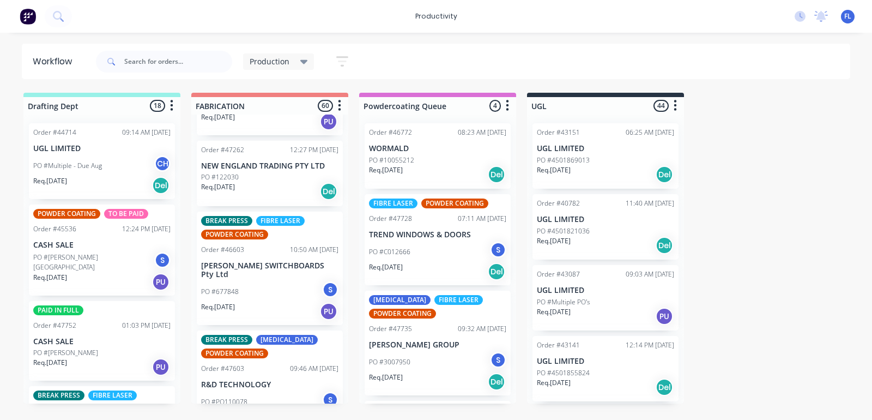
click at [271, 191] on div "Req. [DATE] Del" at bounding box center [269, 191] width 137 height 19
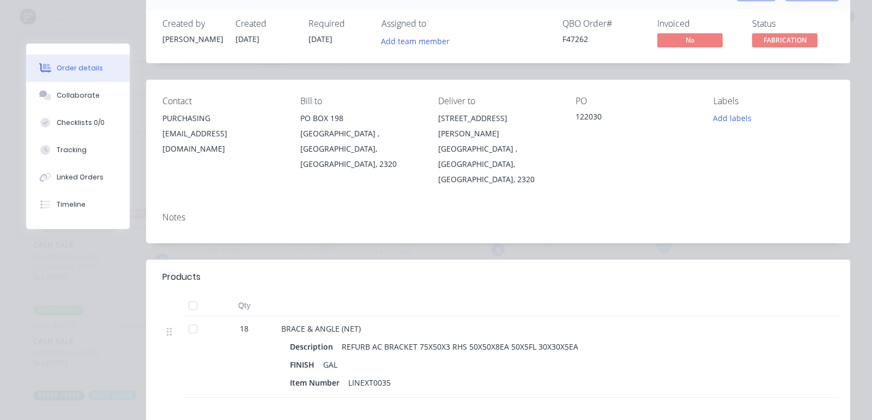
scroll to position [0, 0]
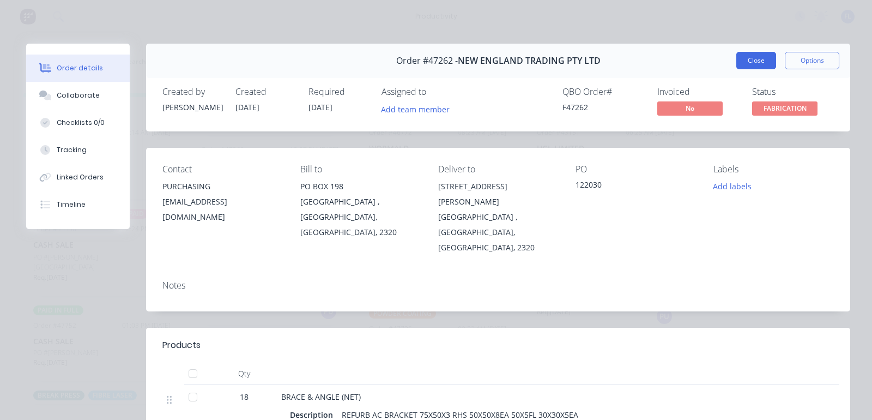
click at [748, 61] on button "Close" at bounding box center [757, 60] width 40 height 17
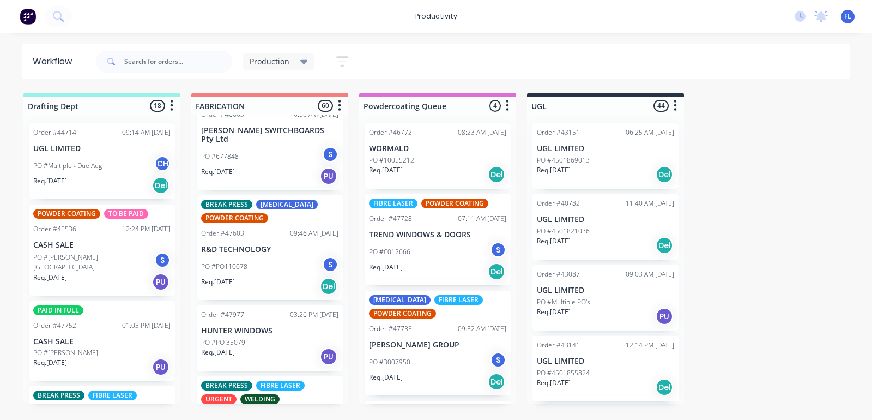
scroll to position [2726, 0]
click at [289, 166] on div "Req. [DATE] PU" at bounding box center [269, 175] width 137 height 19
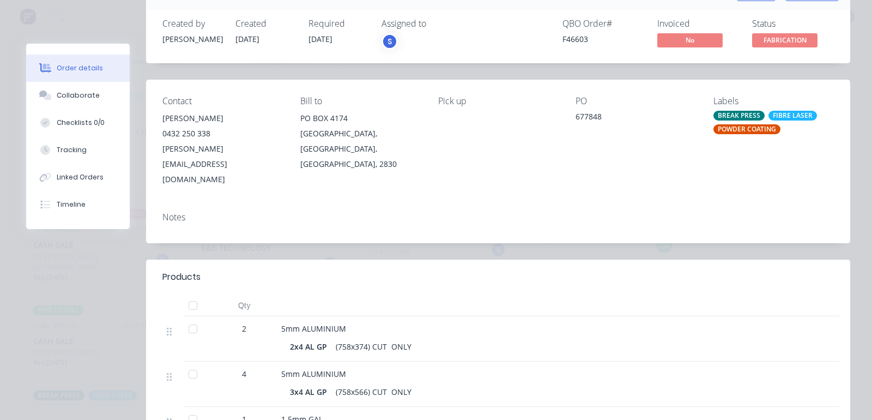
scroll to position [0, 0]
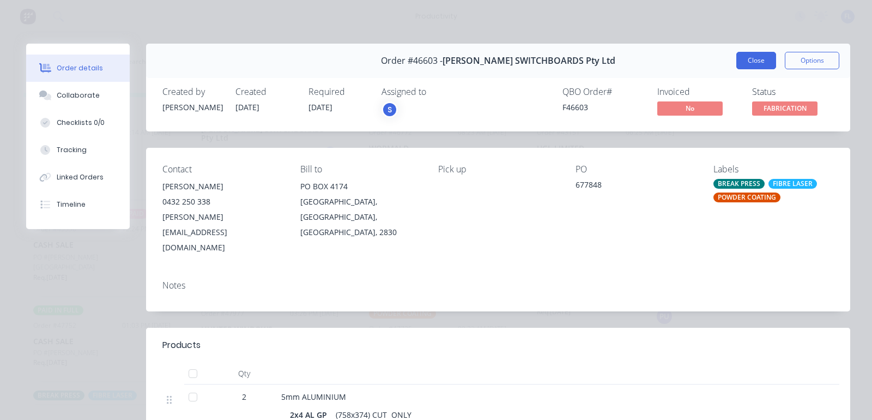
click at [744, 58] on button "Close" at bounding box center [757, 60] width 40 height 17
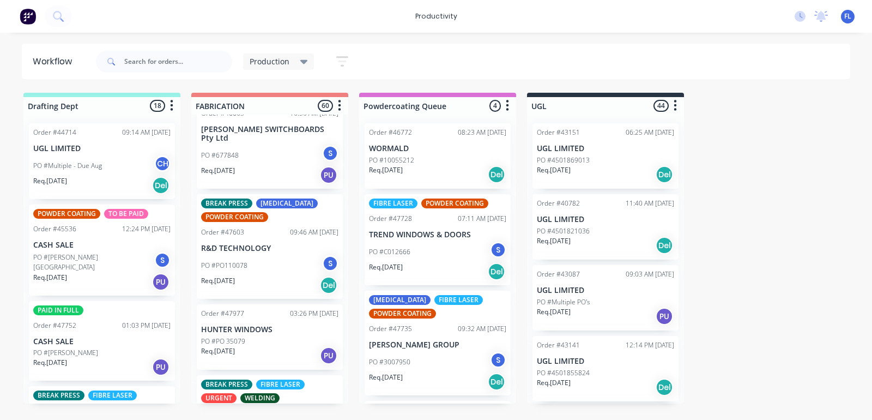
click at [247, 255] on div "PO #PO110078 S" at bounding box center [269, 265] width 137 height 21
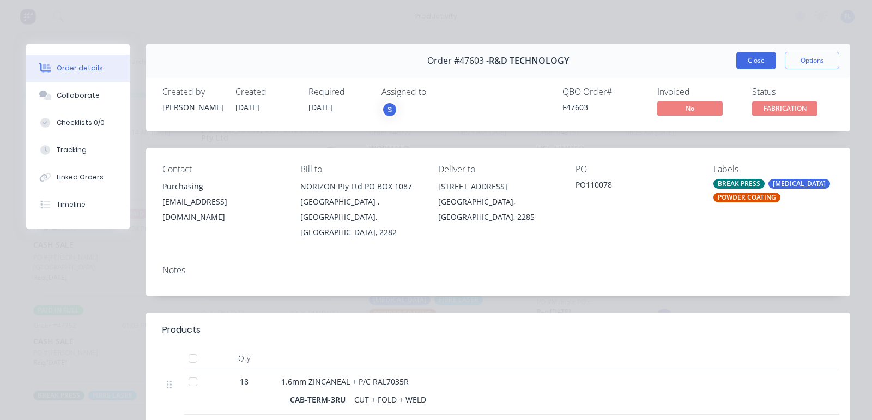
click at [746, 63] on button "Close" at bounding box center [757, 60] width 40 height 17
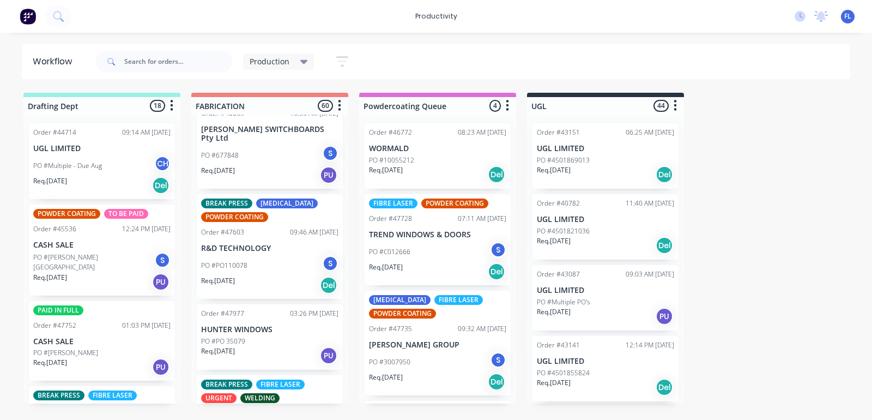
click at [250, 323] on div "Order #47977 03:26 PM [DATE] HUNTER WINDOWS PO #PO 35079 Req. [DATE] PU" at bounding box center [270, 336] width 146 height 65
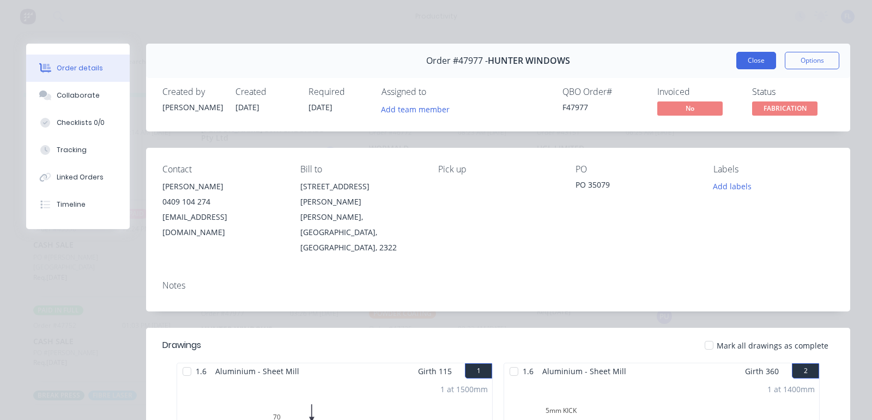
click at [751, 62] on button "Close" at bounding box center [757, 60] width 40 height 17
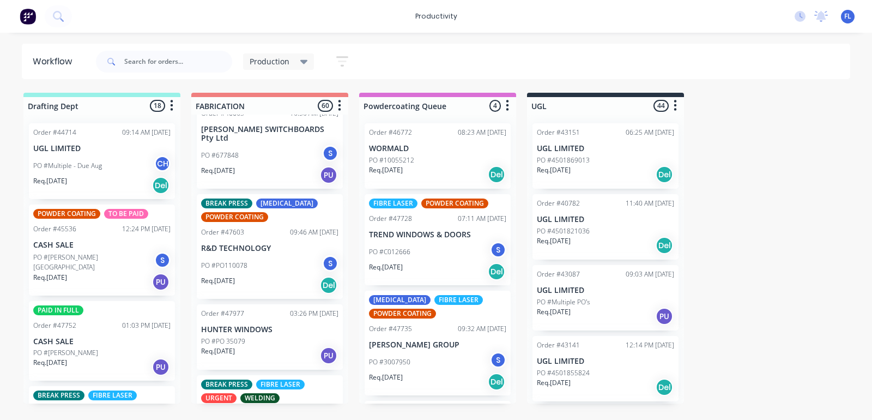
scroll to position [2794, 0]
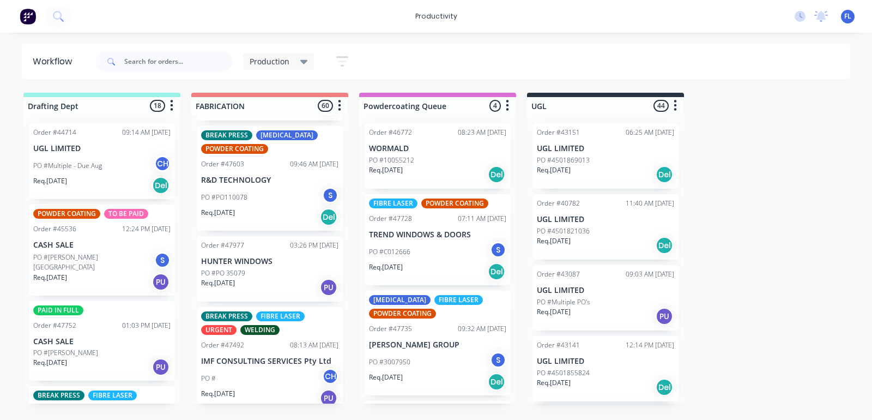
click at [251, 357] on p "IMF CONSULTING SERVICES Pty Ltd" at bounding box center [269, 361] width 137 height 9
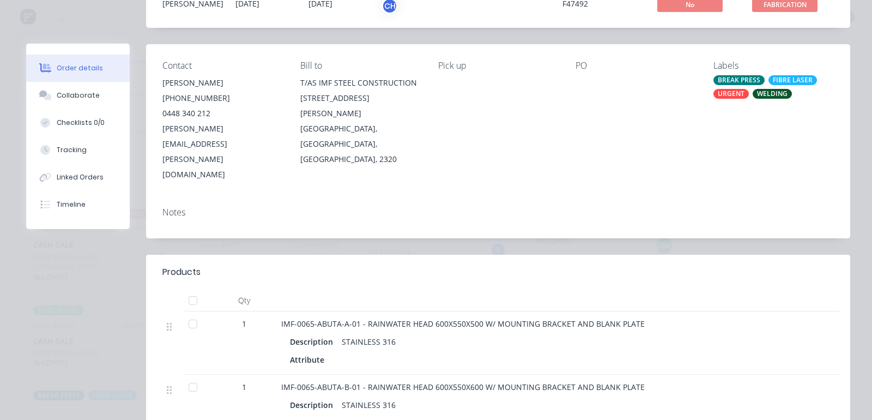
scroll to position [0, 0]
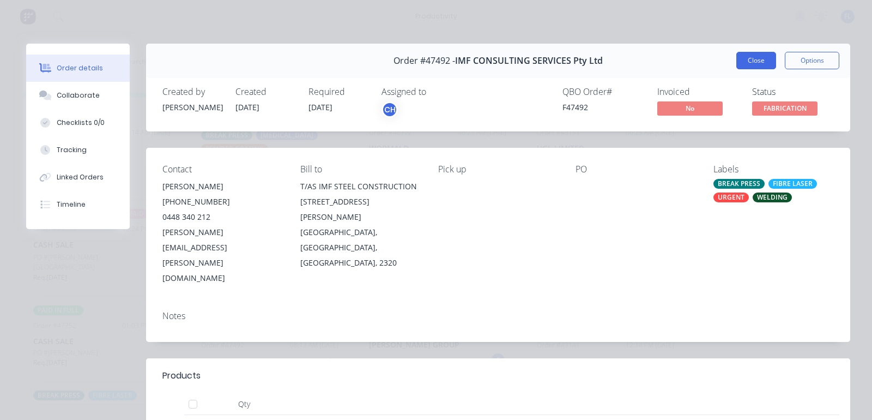
click at [739, 56] on button "Close" at bounding box center [757, 60] width 40 height 17
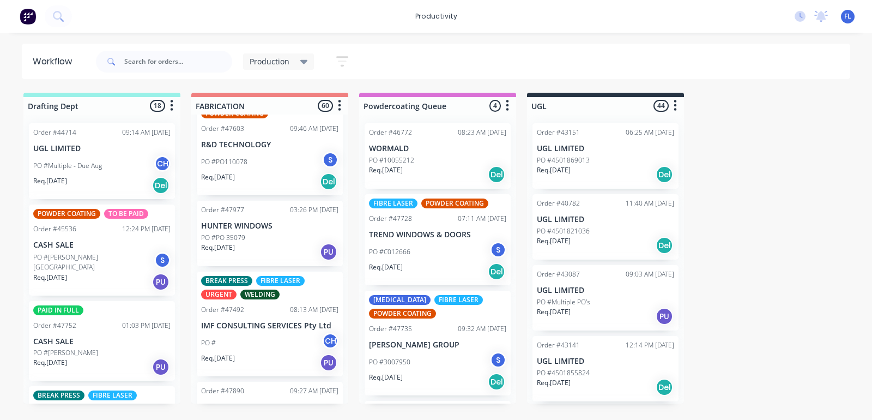
scroll to position [2863, 0]
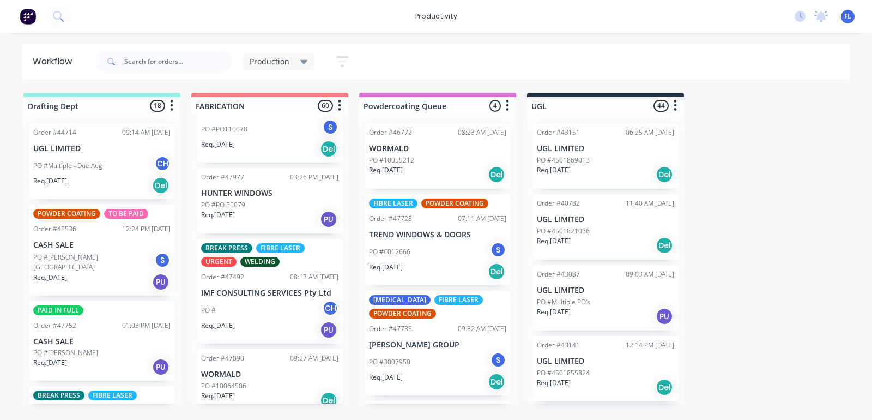
click at [258, 333] on div "TO BE PAID Order #46213 03:24 PM [DATE] CASH SALE PO #RURAL AND LAND MANAGEMENT…" at bounding box center [269, 259] width 157 height 289
click at [260, 321] on div "Req. [DATE] PU" at bounding box center [269, 330] width 137 height 19
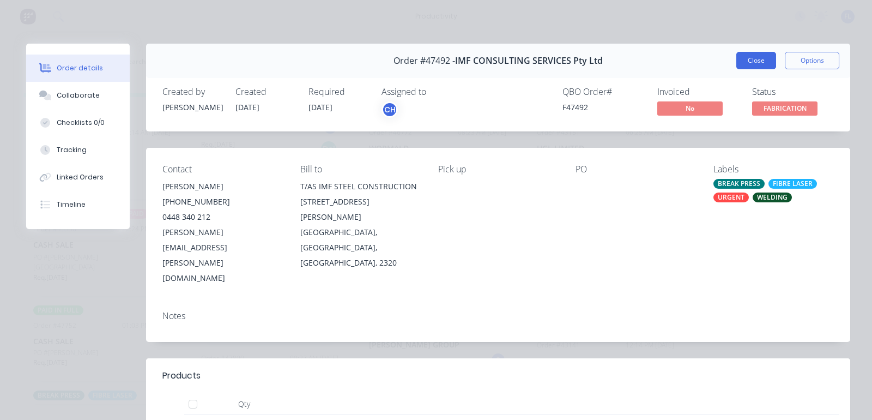
click at [737, 61] on button "Close" at bounding box center [757, 60] width 40 height 17
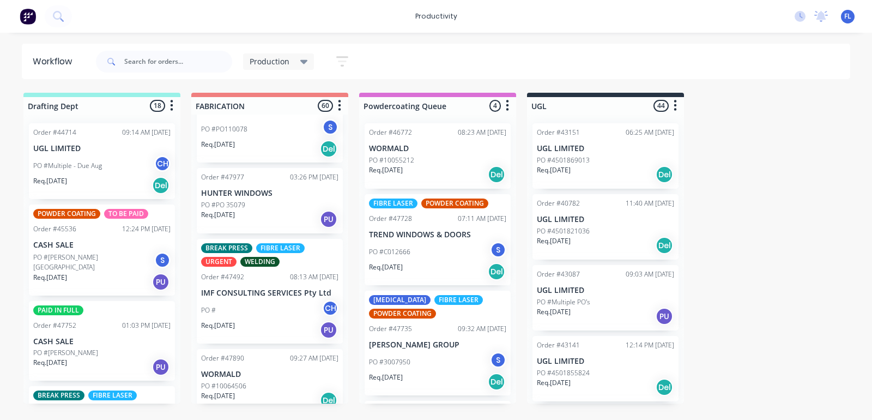
click at [263, 381] on div "PO #10064506" at bounding box center [269, 386] width 137 height 10
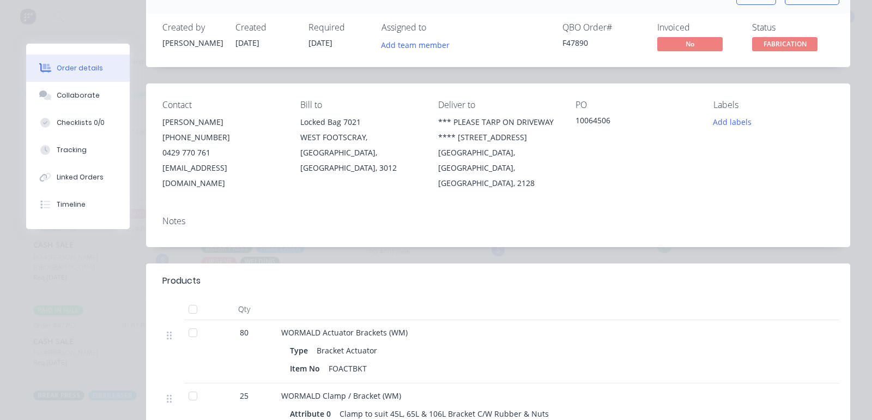
scroll to position [0, 0]
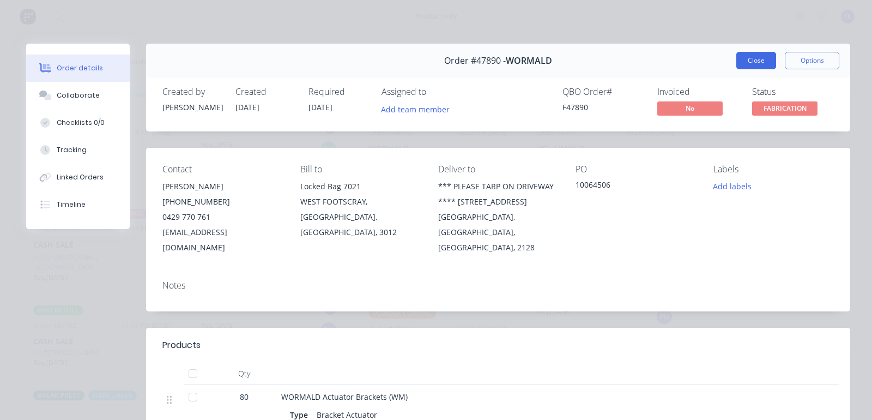
click at [749, 56] on button "Close" at bounding box center [757, 60] width 40 height 17
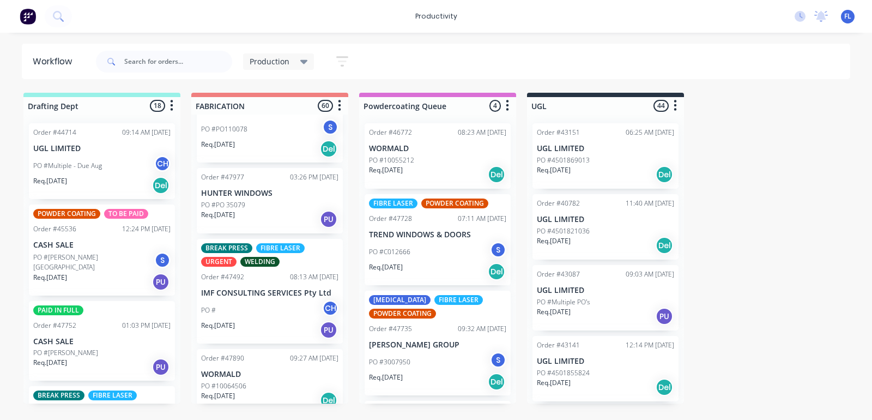
click at [277, 274] on div "BREAK PRESS FIBRE LASER URGENT WELDING Order #47492 08:13 AM [DATE] IMF CONSULT…" at bounding box center [270, 291] width 146 height 105
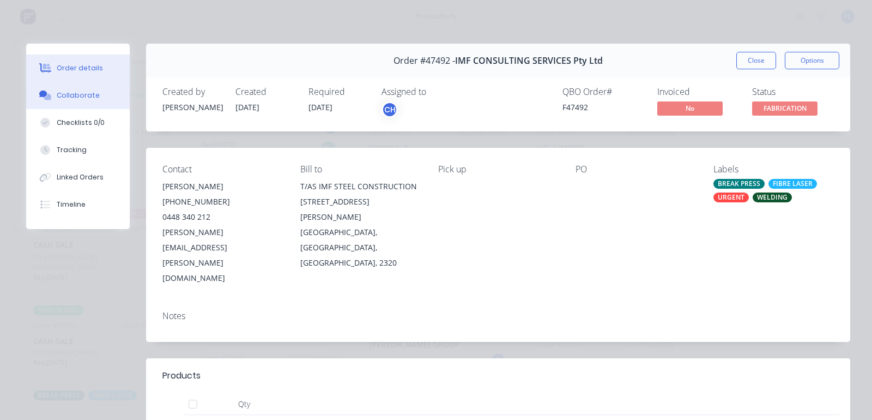
click at [90, 96] on div "Collaborate" at bounding box center [78, 96] width 43 height 10
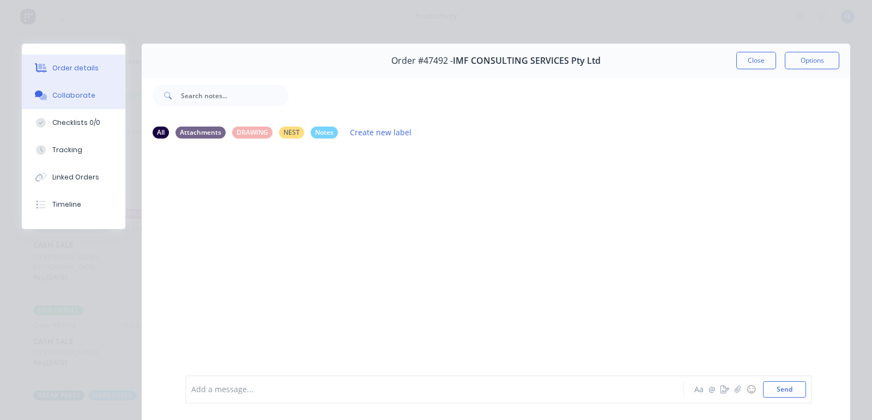
click at [82, 71] on div "Order details" at bounding box center [75, 68] width 46 height 10
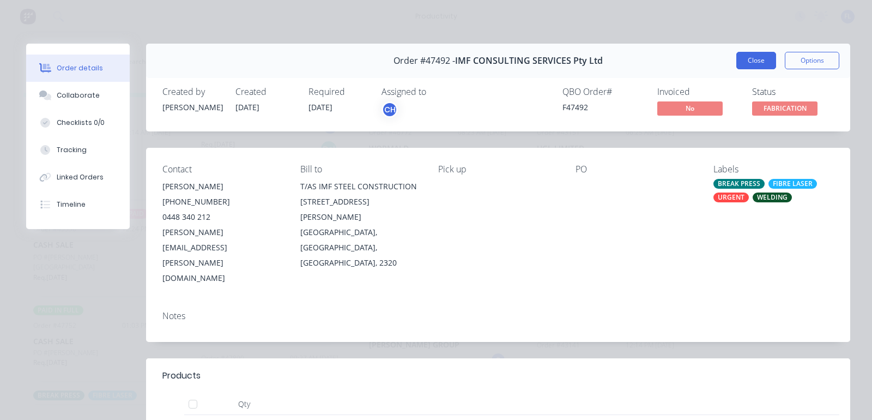
click at [737, 65] on button "Close" at bounding box center [757, 60] width 40 height 17
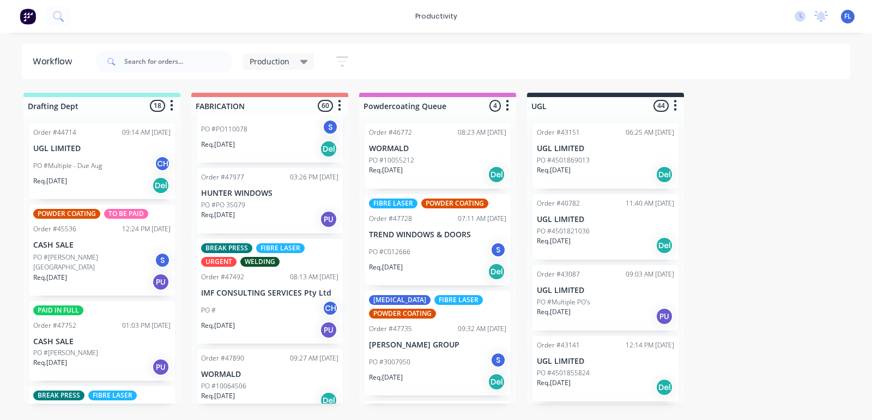
click at [255, 370] on p "WORMALD" at bounding box center [269, 374] width 137 height 9
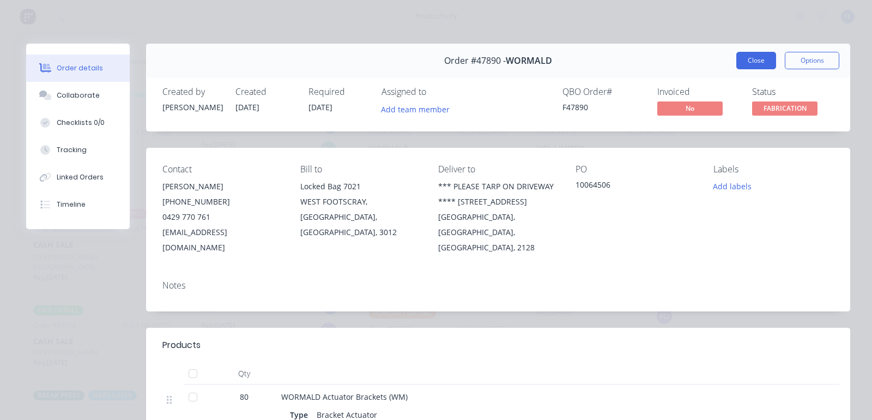
click at [742, 63] on button "Close" at bounding box center [757, 60] width 40 height 17
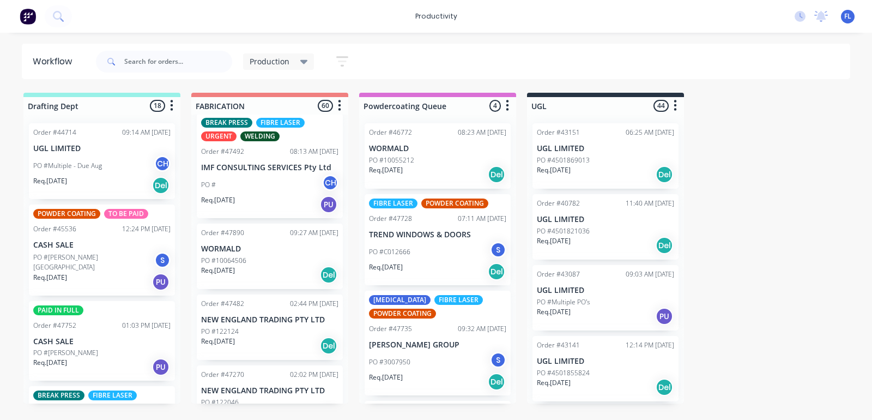
scroll to position [2999, 0]
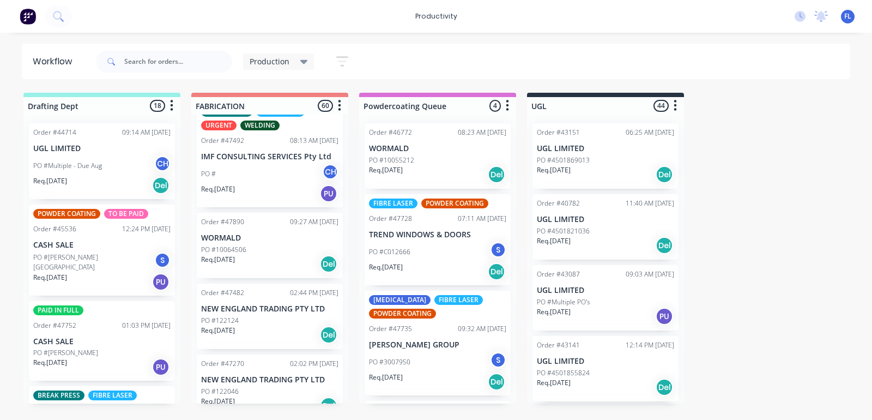
click at [252, 152] on p "IMF CONSULTING SERVICES Pty Ltd" at bounding box center [269, 156] width 137 height 9
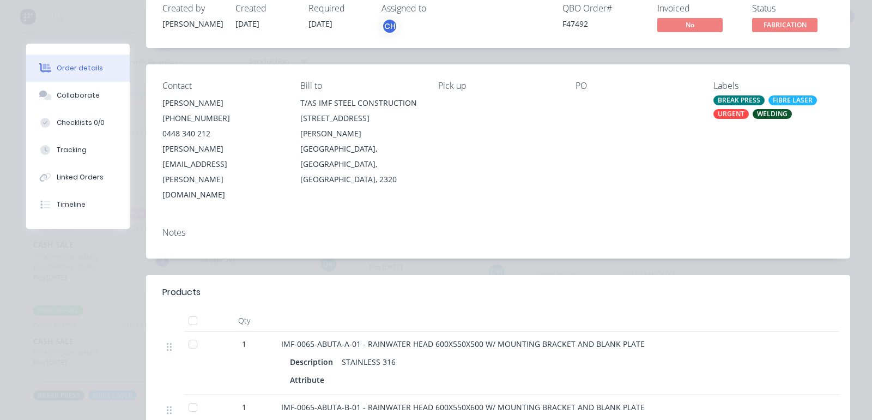
scroll to position [0, 0]
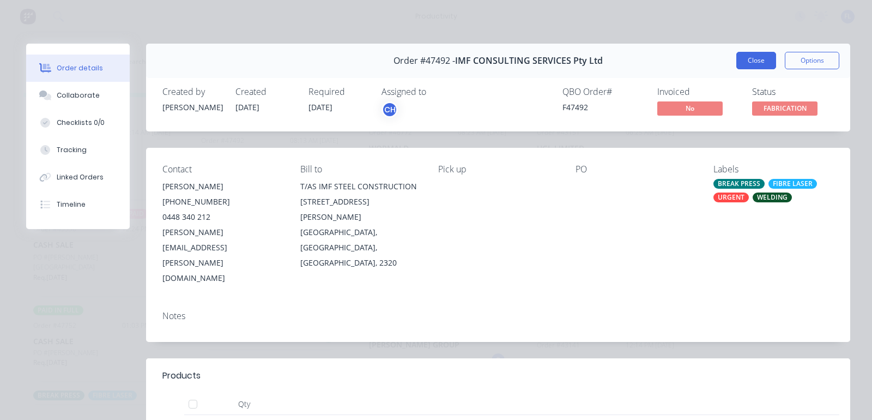
click at [755, 52] on button "Close" at bounding box center [757, 60] width 40 height 17
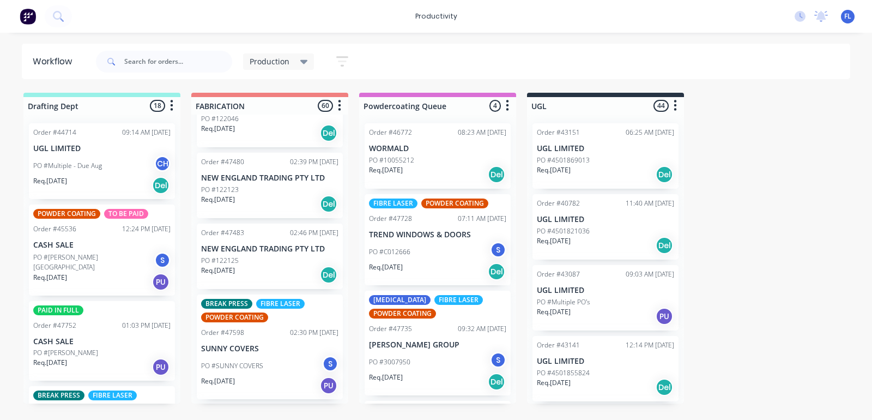
scroll to position [3340, 0]
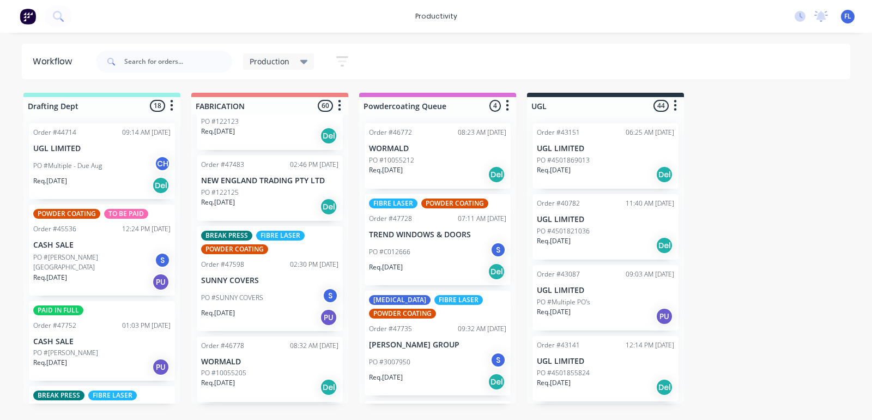
click at [251, 287] on div "PO #SUNNY COVERS S" at bounding box center [269, 297] width 137 height 21
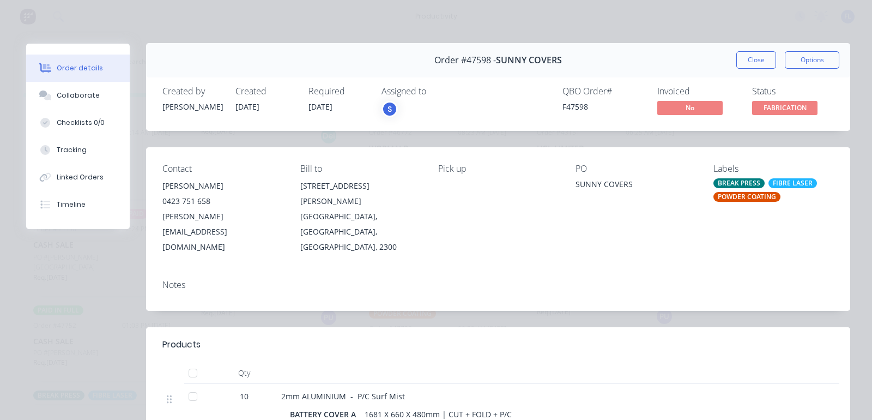
scroll to position [0, 0]
click at [743, 50] on div "Order #47598 - SUNNY COVERS Close Options" at bounding box center [498, 61] width 704 height 34
click at [740, 57] on button "Close" at bounding box center [757, 60] width 40 height 17
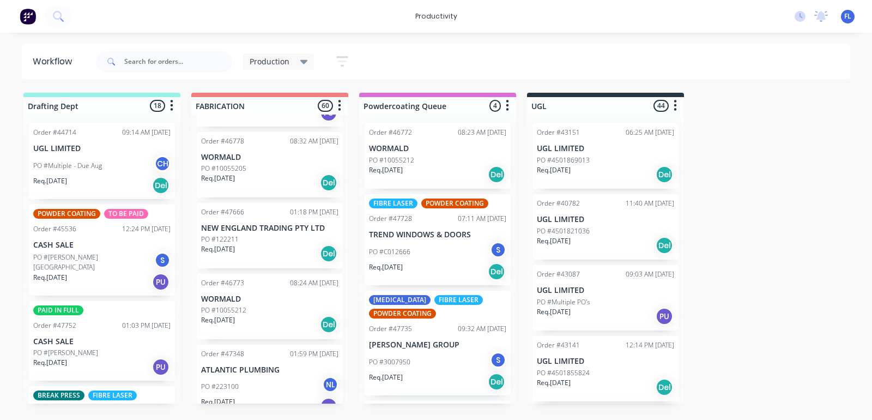
scroll to position [3612, 0]
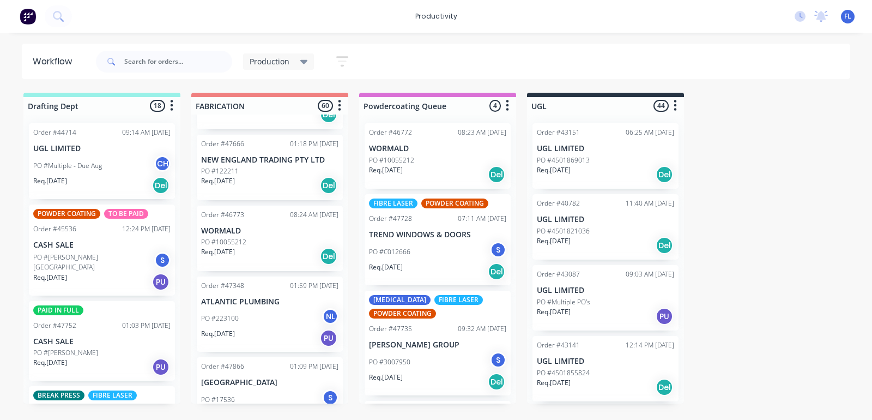
click at [242, 308] on div "PO #223100 NL" at bounding box center [269, 318] width 137 height 21
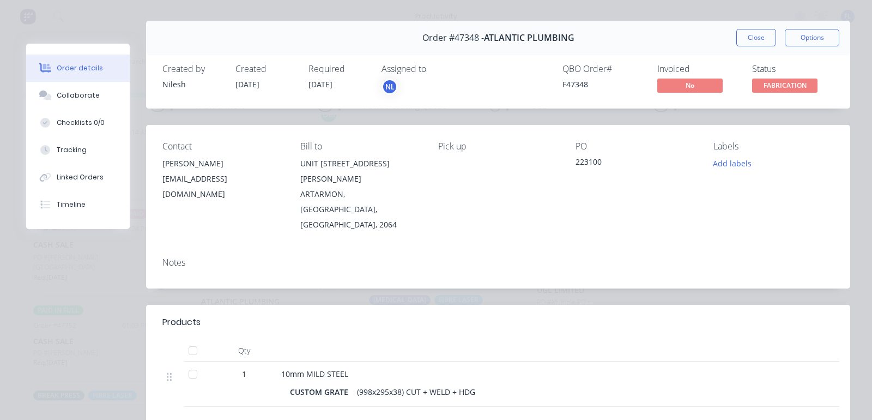
scroll to position [0, 0]
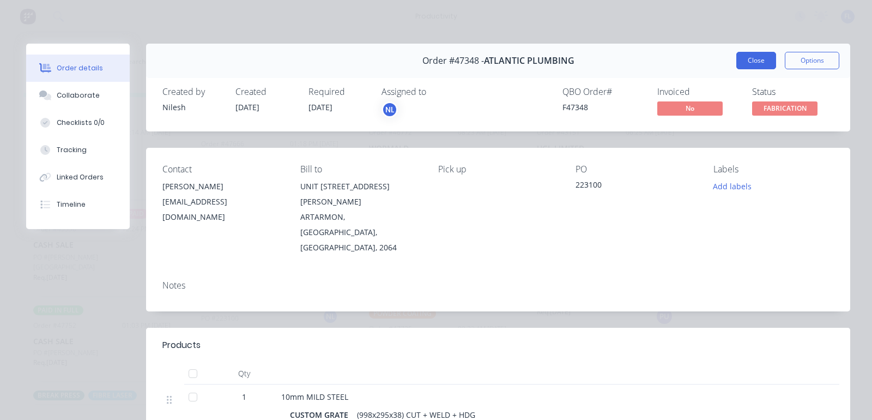
click at [739, 65] on button "Close" at bounding box center [757, 60] width 40 height 17
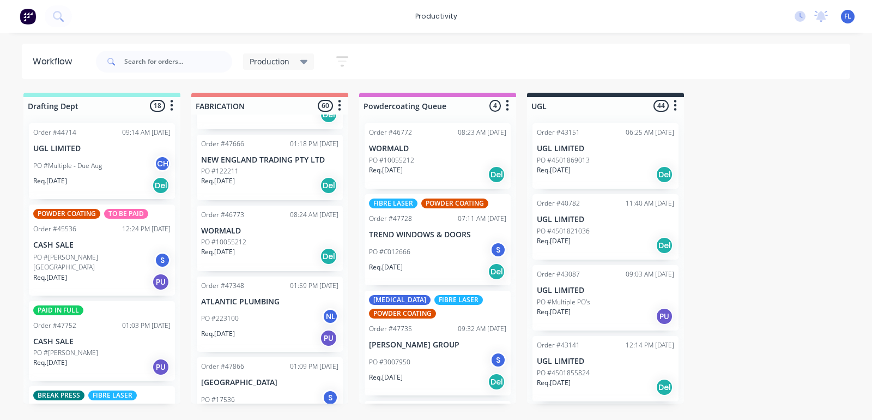
scroll to position [3680, 0]
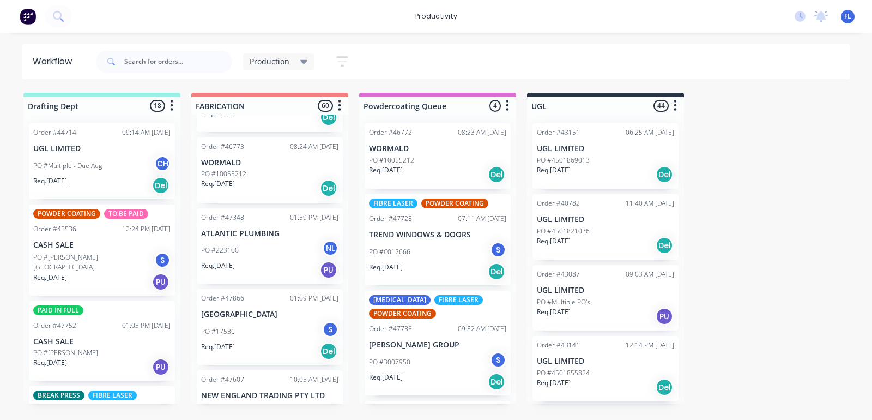
click at [263, 262] on div "Req. [DATE] PU" at bounding box center [269, 270] width 137 height 19
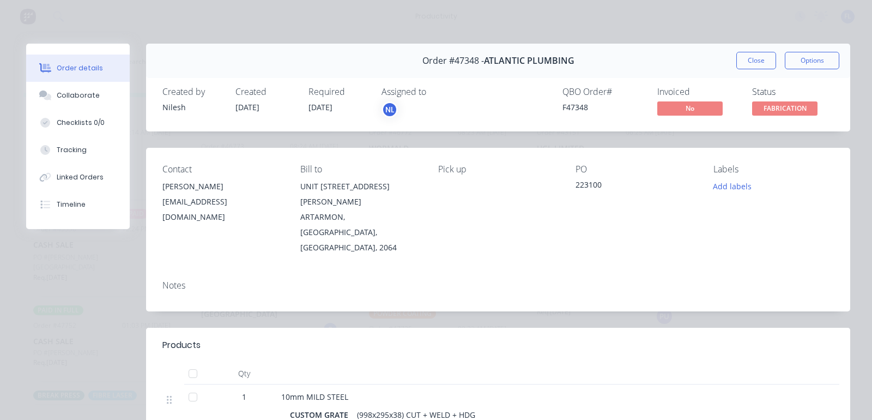
click at [739, 64] on button "Close" at bounding box center [757, 60] width 40 height 17
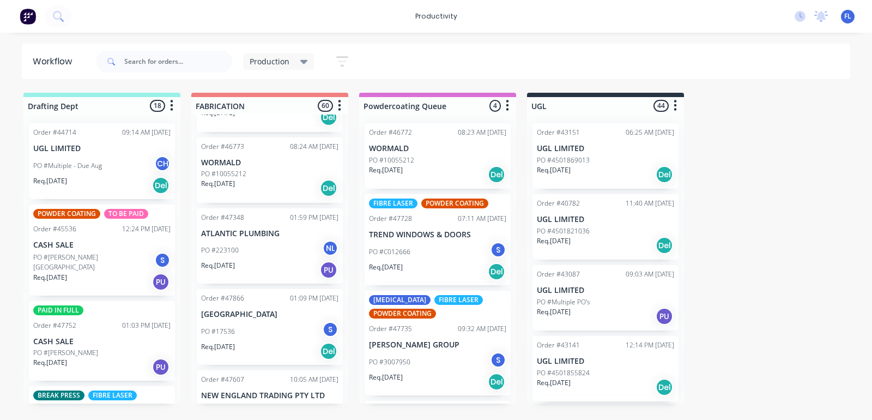
click at [244, 323] on div "PO #17536 S" at bounding box center [269, 331] width 137 height 21
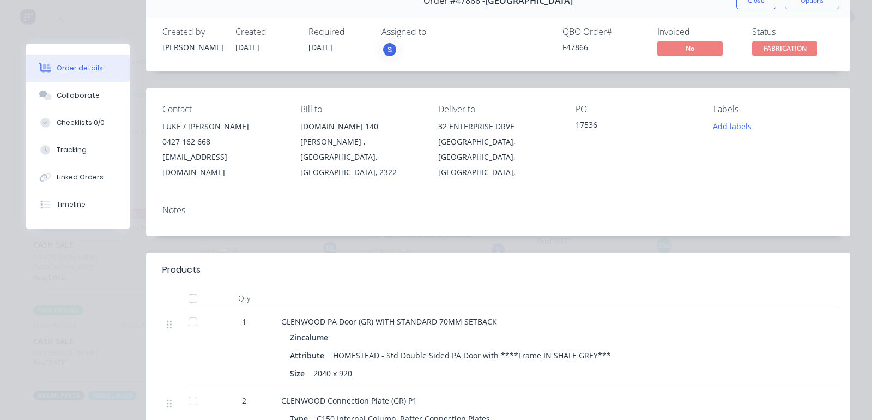
scroll to position [0, 0]
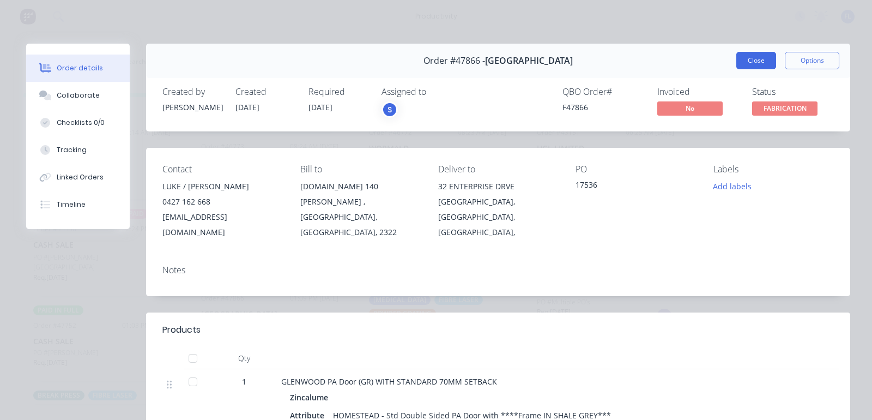
click at [739, 60] on button "Close" at bounding box center [757, 60] width 40 height 17
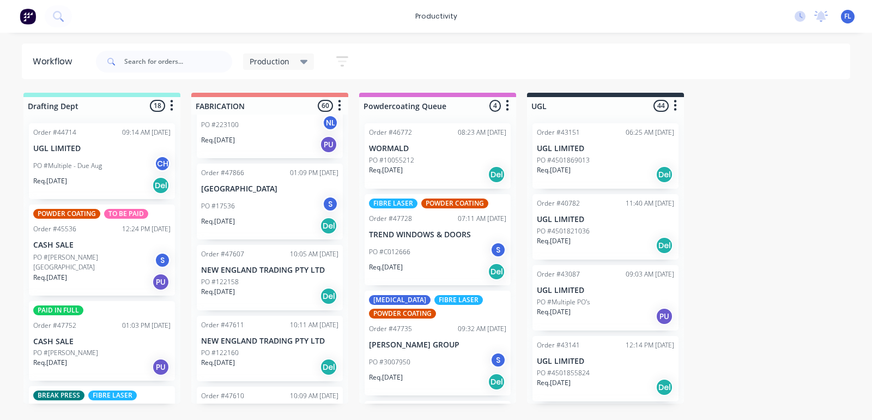
scroll to position [3817, 0]
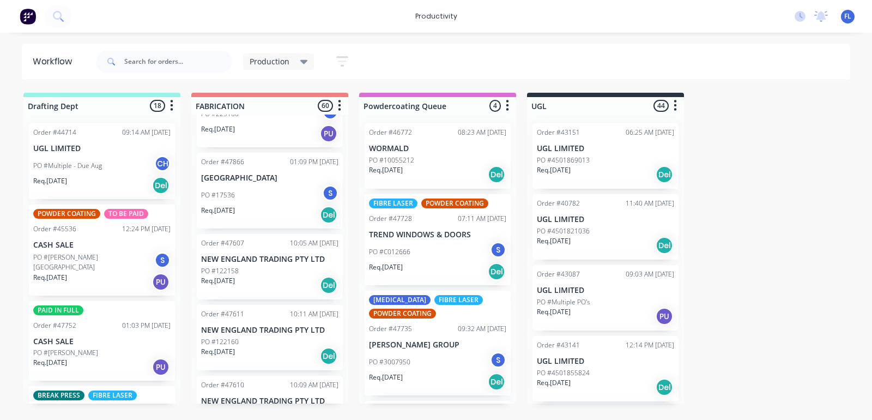
click at [252, 276] on div "Req. [DATE] Del" at bounding box center [269, 285] width 137 height 19
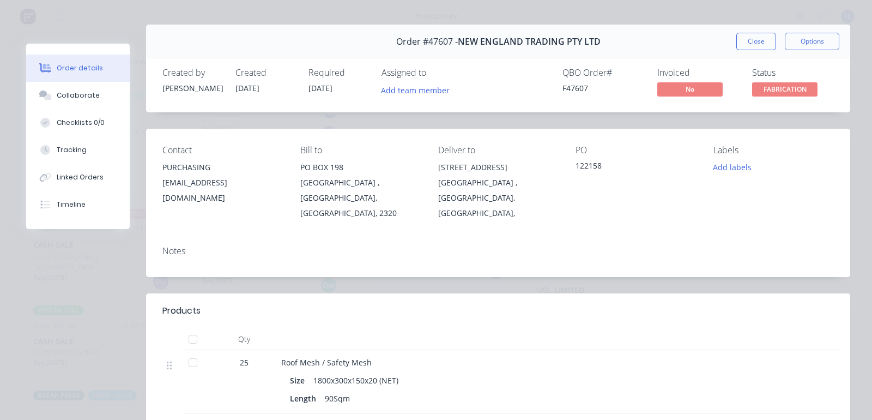
scroll to position [0, 0]
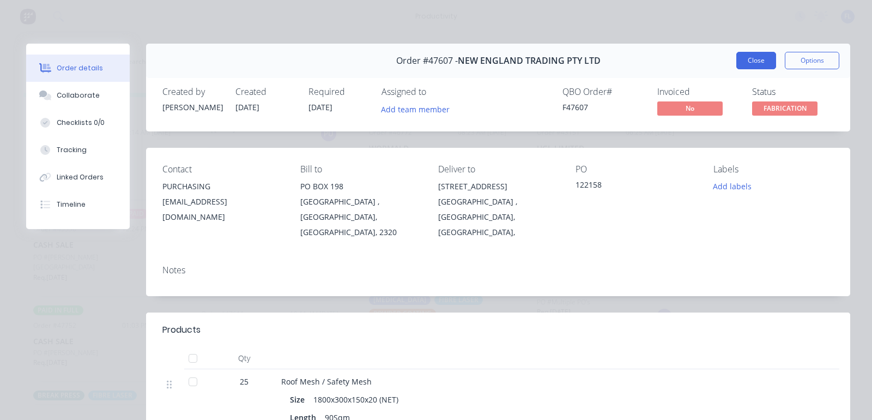
click at [743, 61] on button "Close" at bounding box center [757, 60] width 40 height 17
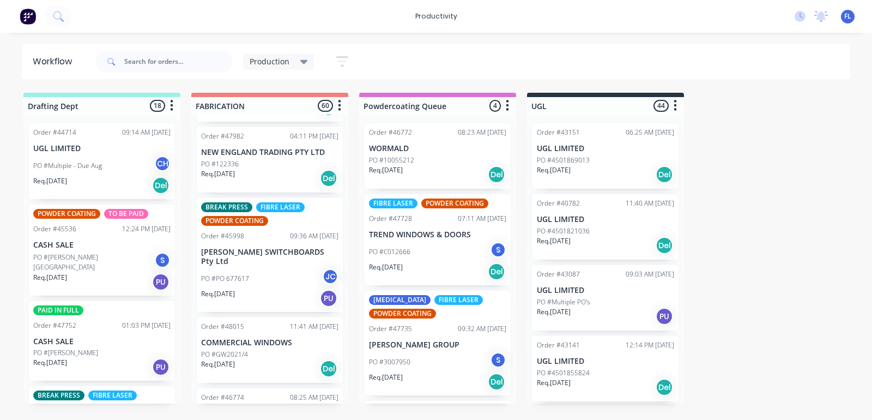
scroll to position [4498, 0]
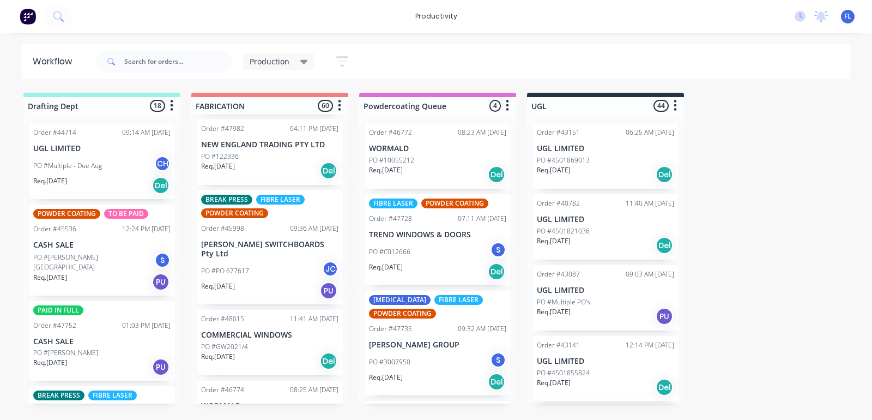
click at [262, 281] on div "Req. [DATE] PU" at bounding box center [269, 290] width 137 height 19
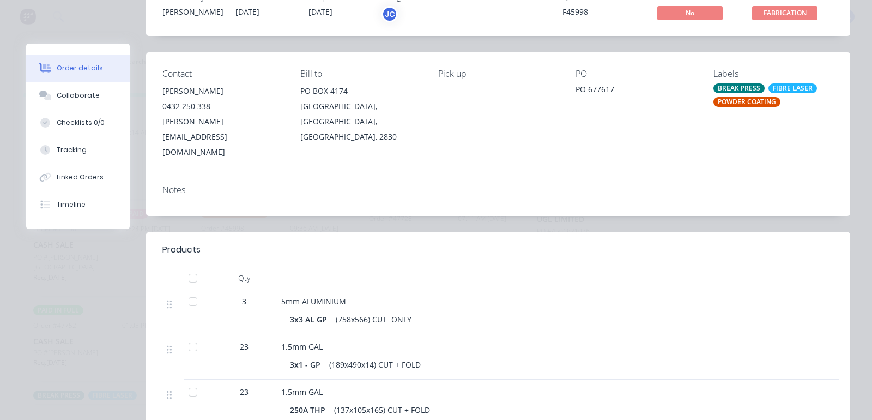
scroll to position [0, 0]
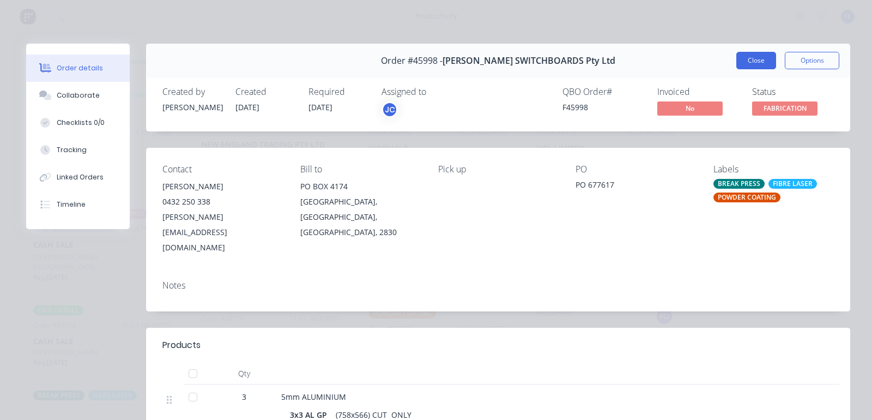
click at [756, 61] on button "Close" at bounding box center [757, 60] width 40 height 17
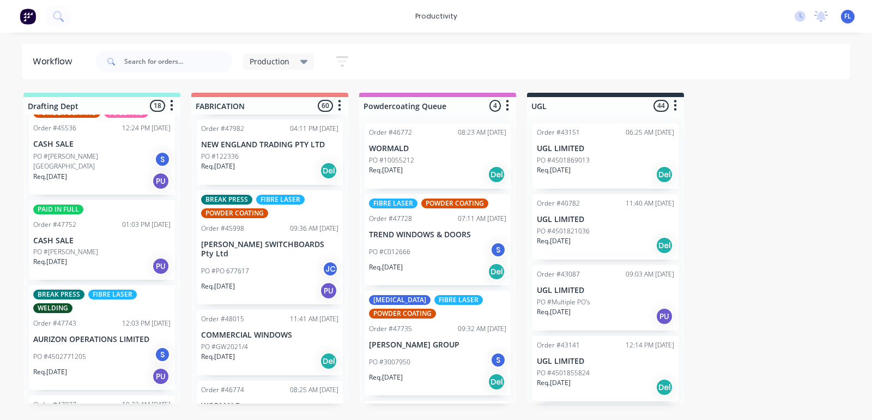
scroll to position [68, 0]
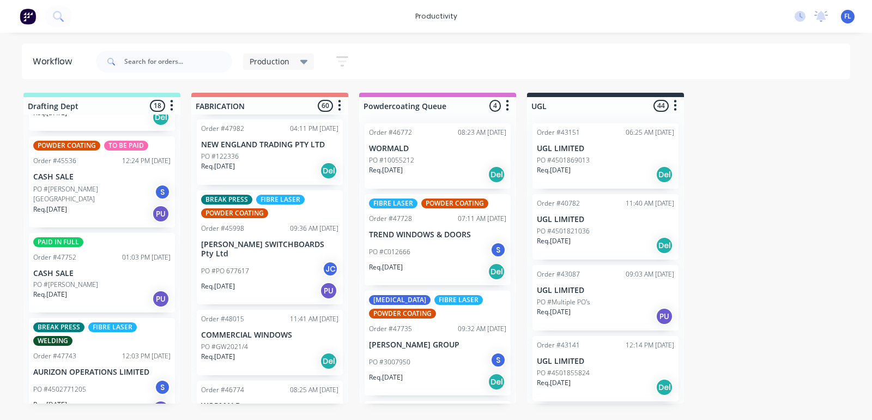
click at [93, 284] on div "PO #[PERSON_NAME]" at bounding box center [101, 285] width 137 height 10
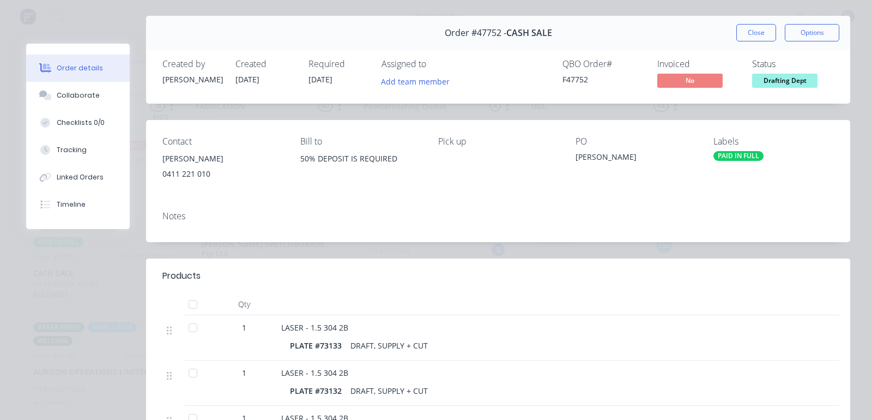
scroll to position [0, 0]
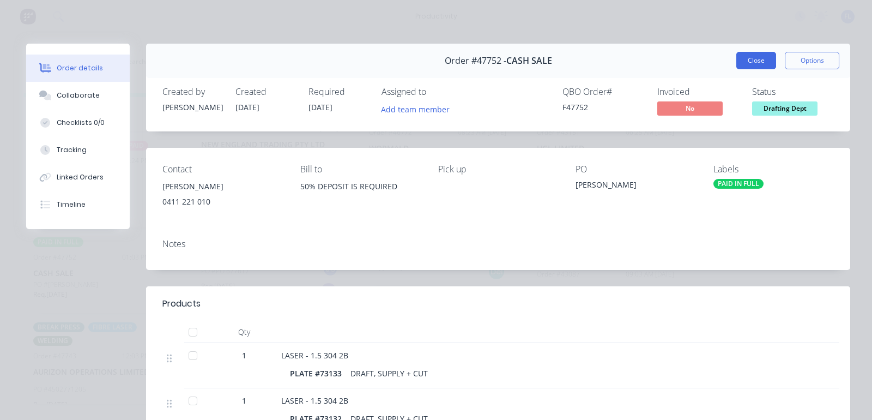
click at [745, 59] on button "Close" at bounding box center [757, 60] width 40 height 17
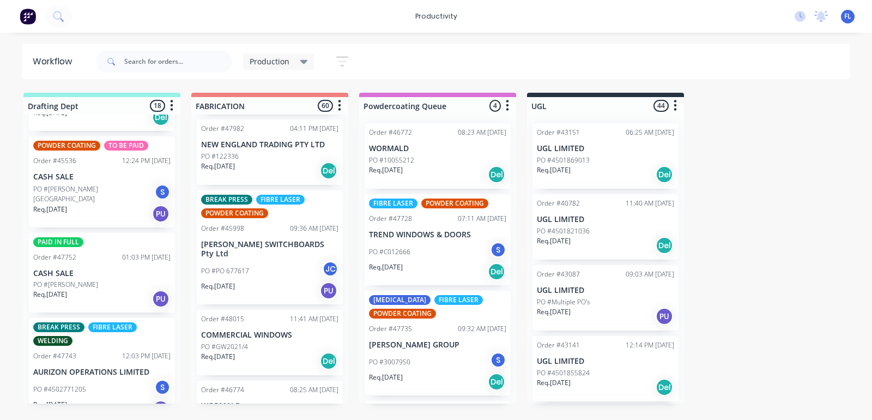
click at [99, 298] on div "Req. [DATE] PU" at bounding box center [101, 299] width 137 height 19
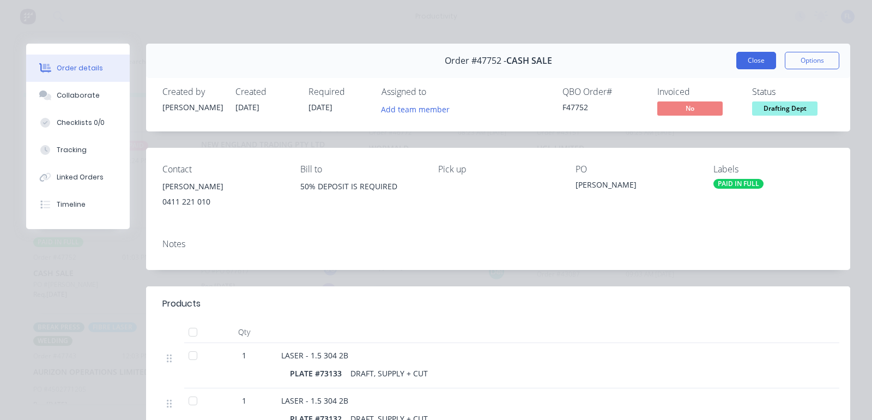
click at [743, 56] on button "Close" at bounding box center [757, 60] width 40 height 17
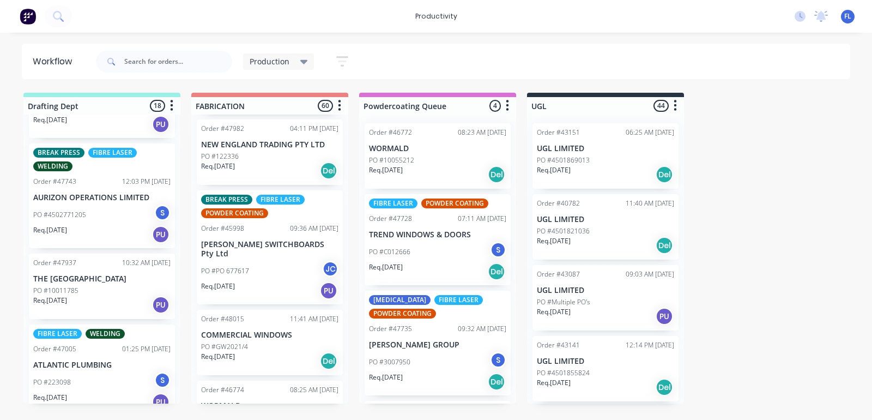
scroll to position [273, 0]
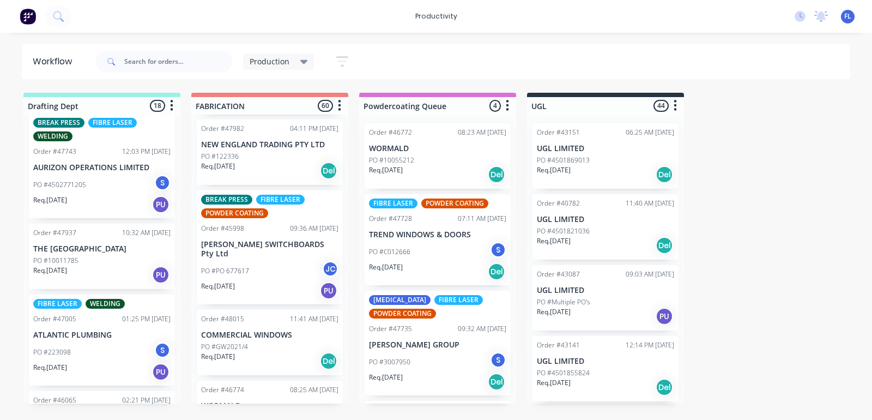
click at [93, 266] on div "Req. [DATE] PU" at bounding box center [101, 275] width 137 height 19
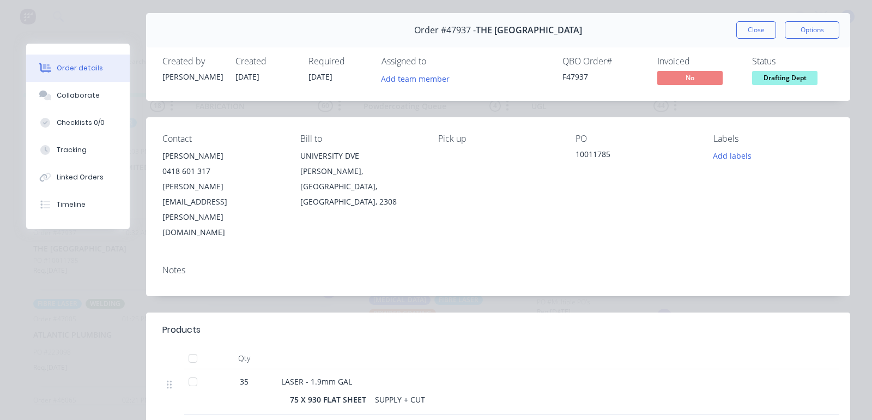
scroll to position [0, 0]
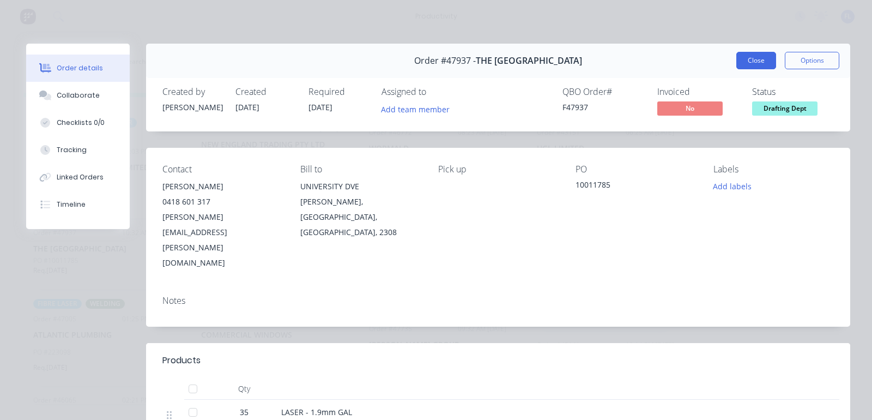
click at [745, 60] on button "Close" at bounding box center [757, 60] width 40 height 17
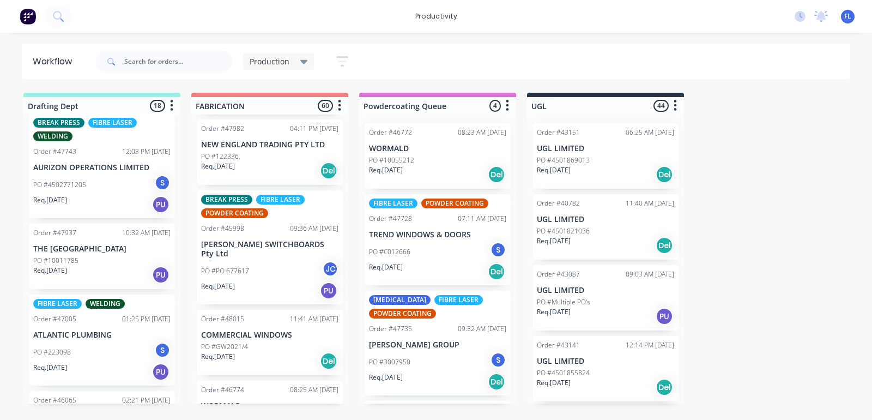
click at [129, 272] on div "Req. [DATE] PU" at bounding box center [101, 275] width 137 height 19
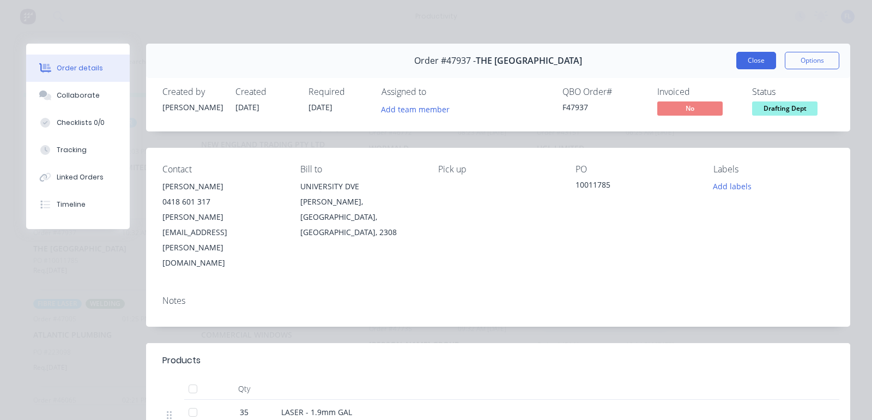
click at [742, 58] on button "Close" at bounding box center [757, 60] width 40 height 17
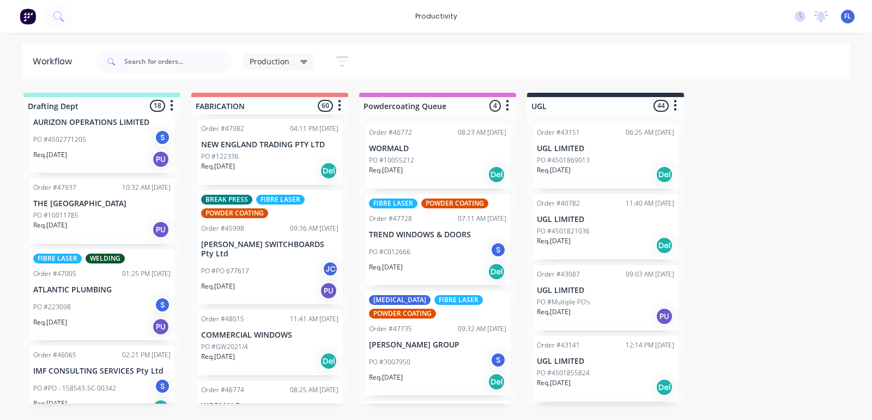
scroll to position [341, 0]
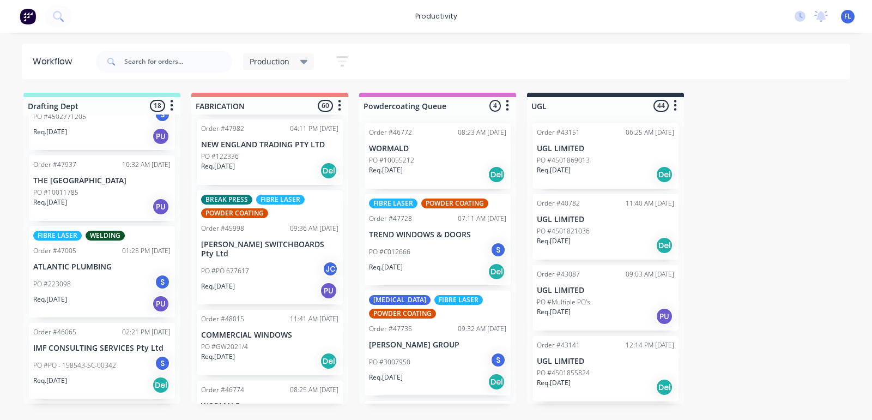
click at [115, 279] on div "PO #223098 S" at bounding box center [101, 284] width 137 height 21
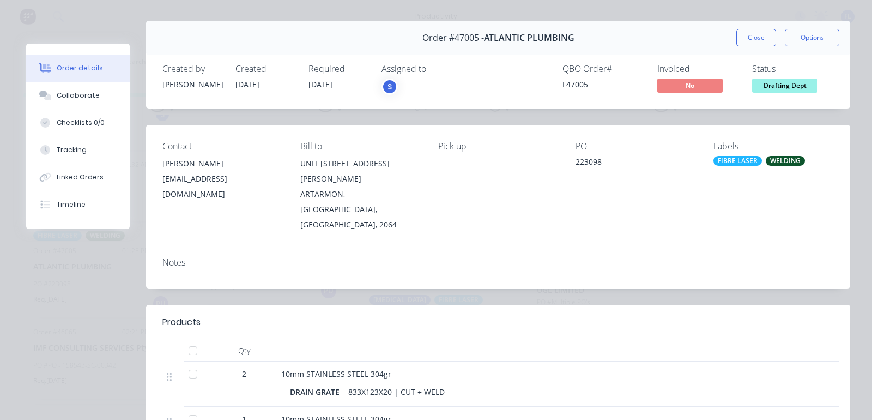
scroll to position [0, 0]
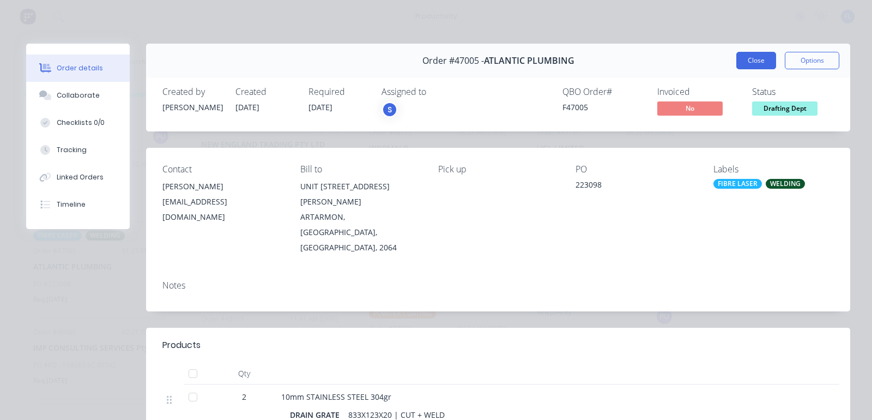
click at [749, 61] on button "Close" at bounding box center [757, 60] width 40 height 17
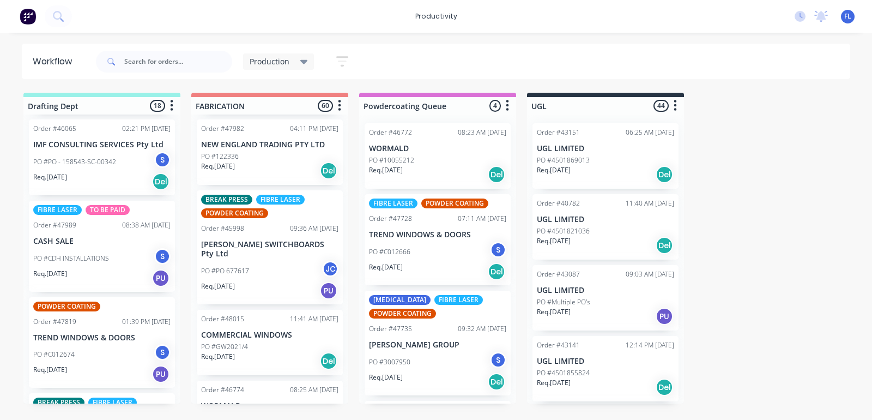
scroll to position [545, 0]
click at [83, 170] on div "PO #PO - 158543-SC-00342 S" at bounding box center [101, 160] width 137 height 21
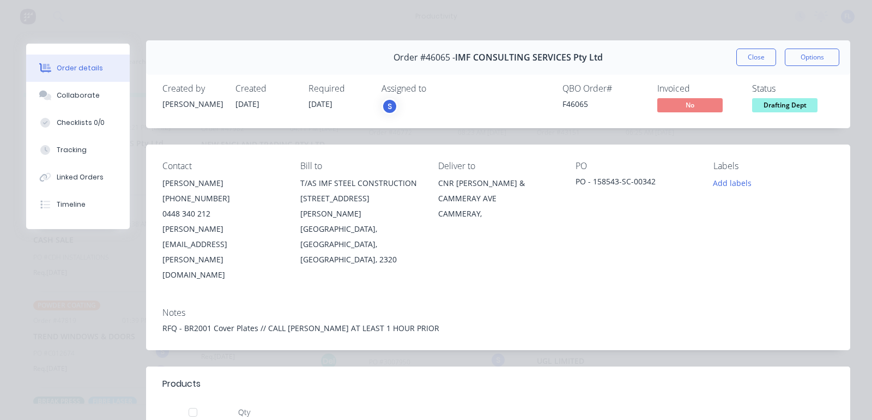
scroll to position [0, 0]
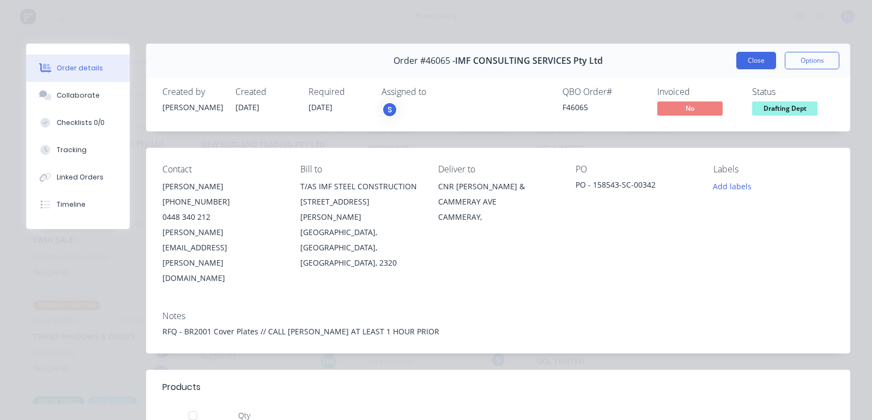
click at [750, 60] on button "Close" at bounding box center [757, 60] width 40 height 17
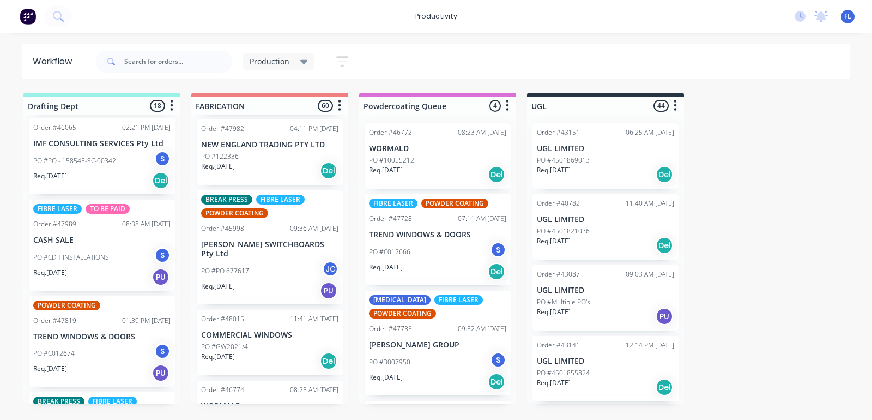
scroll to position [613, 0]
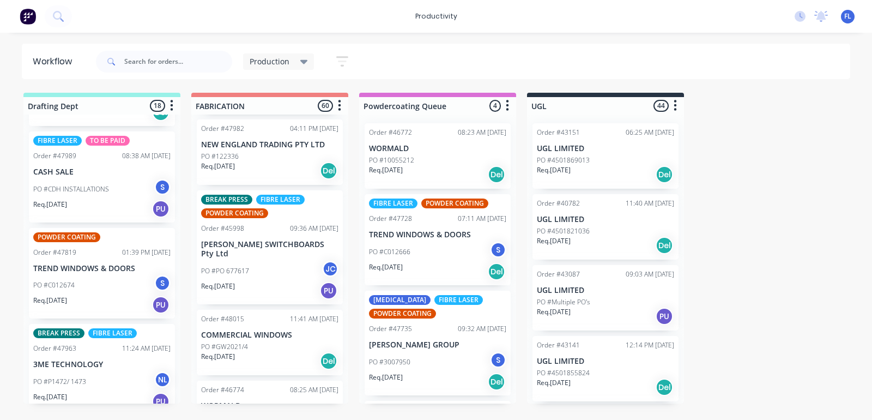
click at [99, 202] on div "Req. [DATE] PU" at bounding box center [101, 209] width 137 height 19
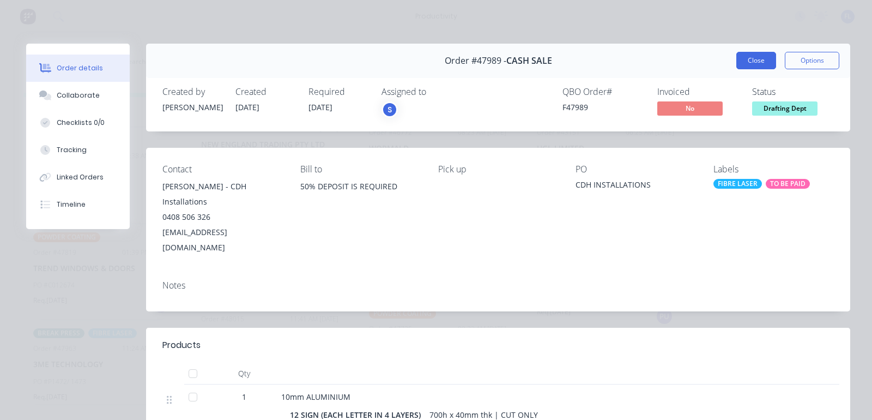
click at [748, 66] on button "Close" at bounding box center [757, 60] width 40 height 17
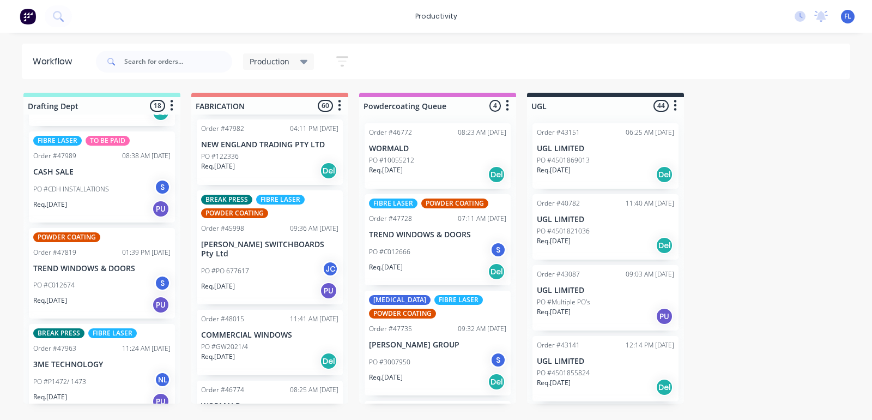
click at [89, 282] on div "PO #C012674 S" at bounding box center [101, 285] width 137 height 21
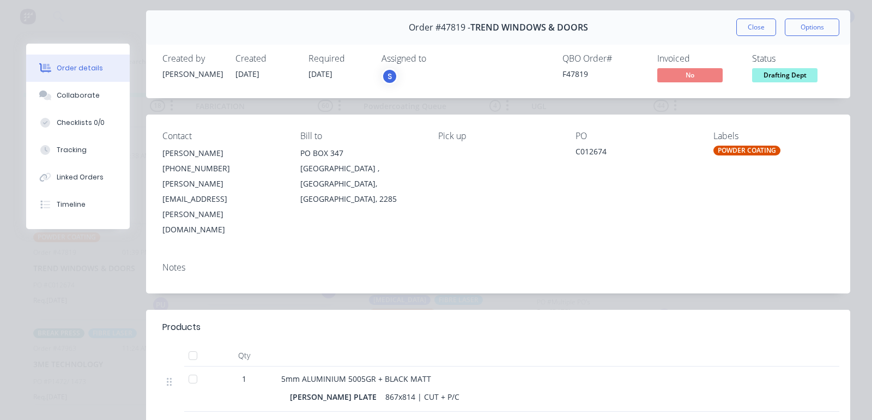
scroll to position [0, 0]
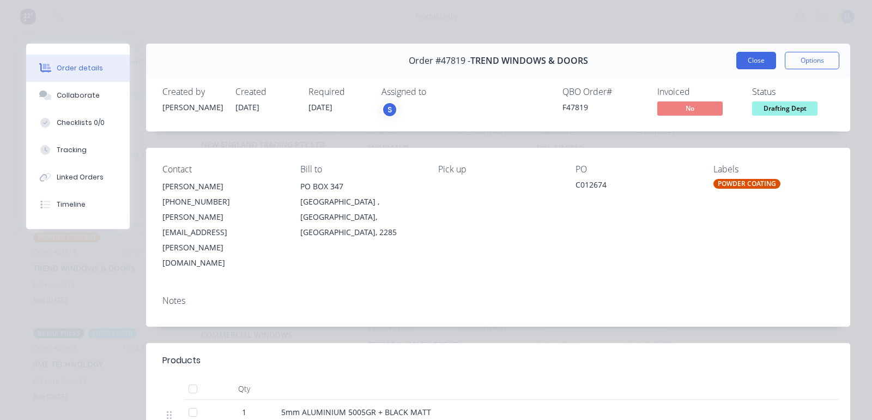
click at [746, 63] on button "Close" at bounding box center [757, 60] width 40 height 17
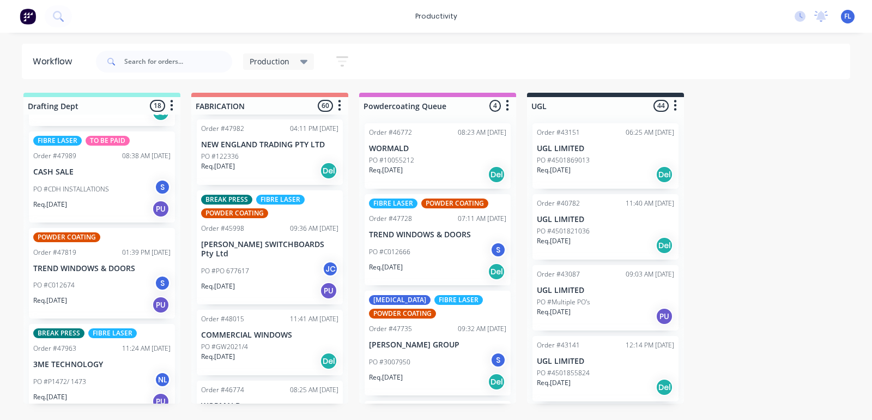
click at [85, 392] on div "Req. [DATE] PU" at bounding box center [101, 401] width 137 height 19
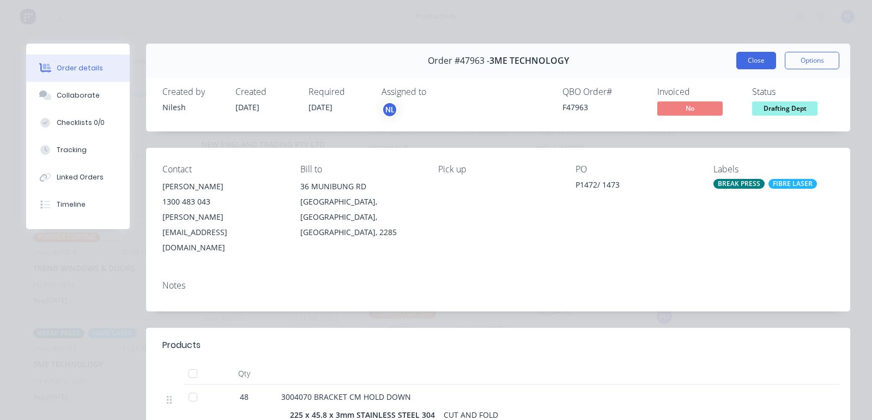
click at [748, 62] on button "Close" at bounding box center [757, 60] width 40 height 17
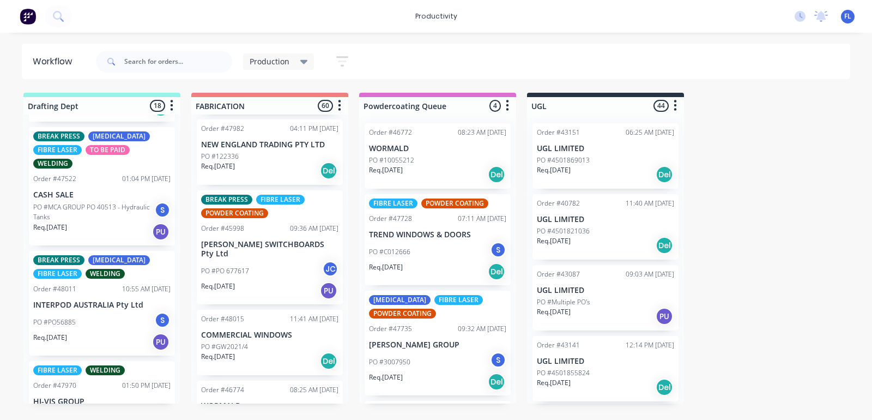
scroll to position [1450, 0]
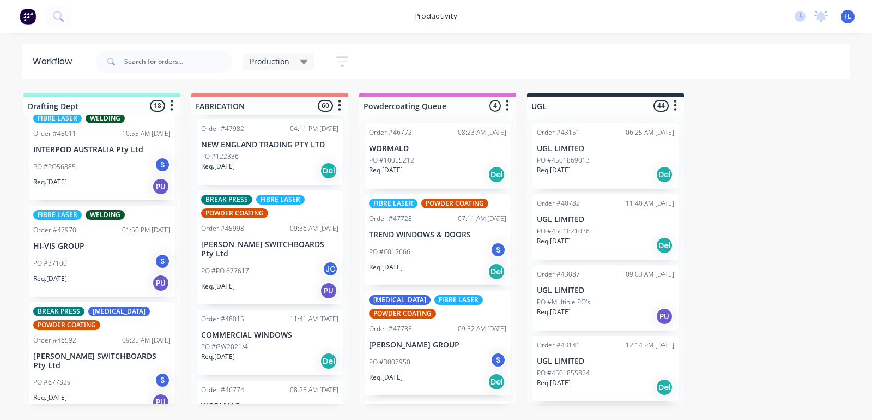
click at [67, 178] on p "Req. [DATE]" at bounding box center [50, 182] width 34 height 10
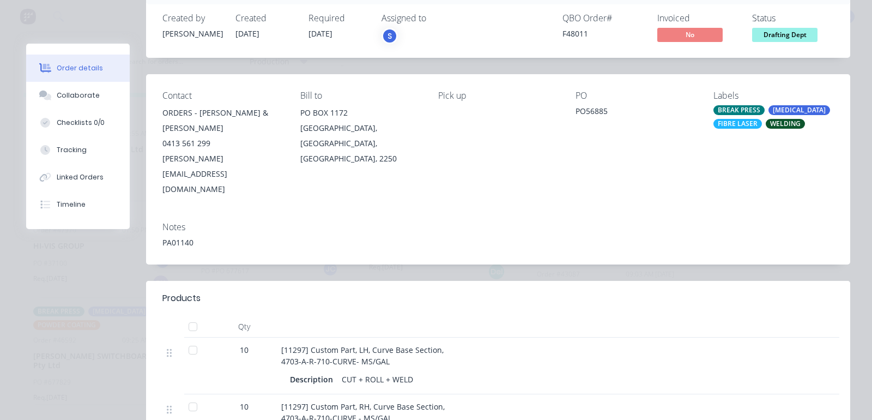
scroll to position [0, 0]
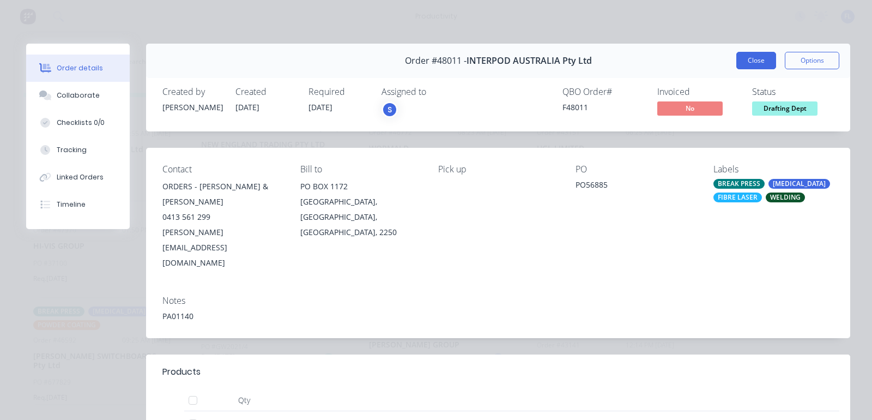
click at [738, 63] on button "Close" at bounding box center [757, 60] width 40 height 17
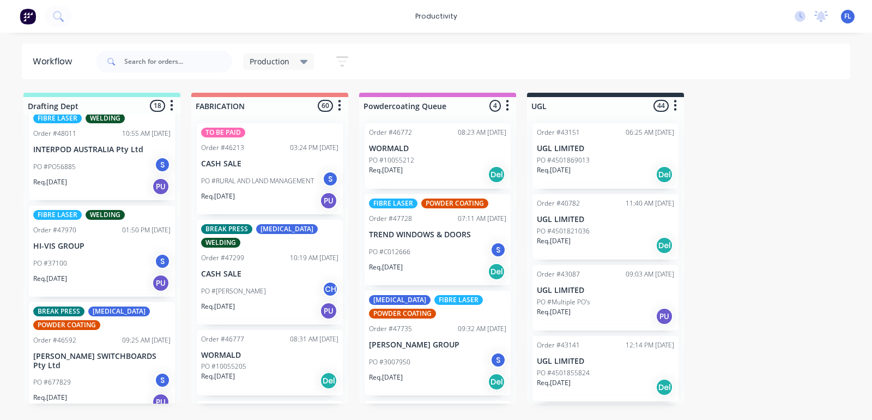
click at [256, 173] on div "PO #RURAL AND LAND MANAGEMENT S" at bounding box center [269, 181] width 137 height 21
